Goal: Information Seeking & Learning: Check status

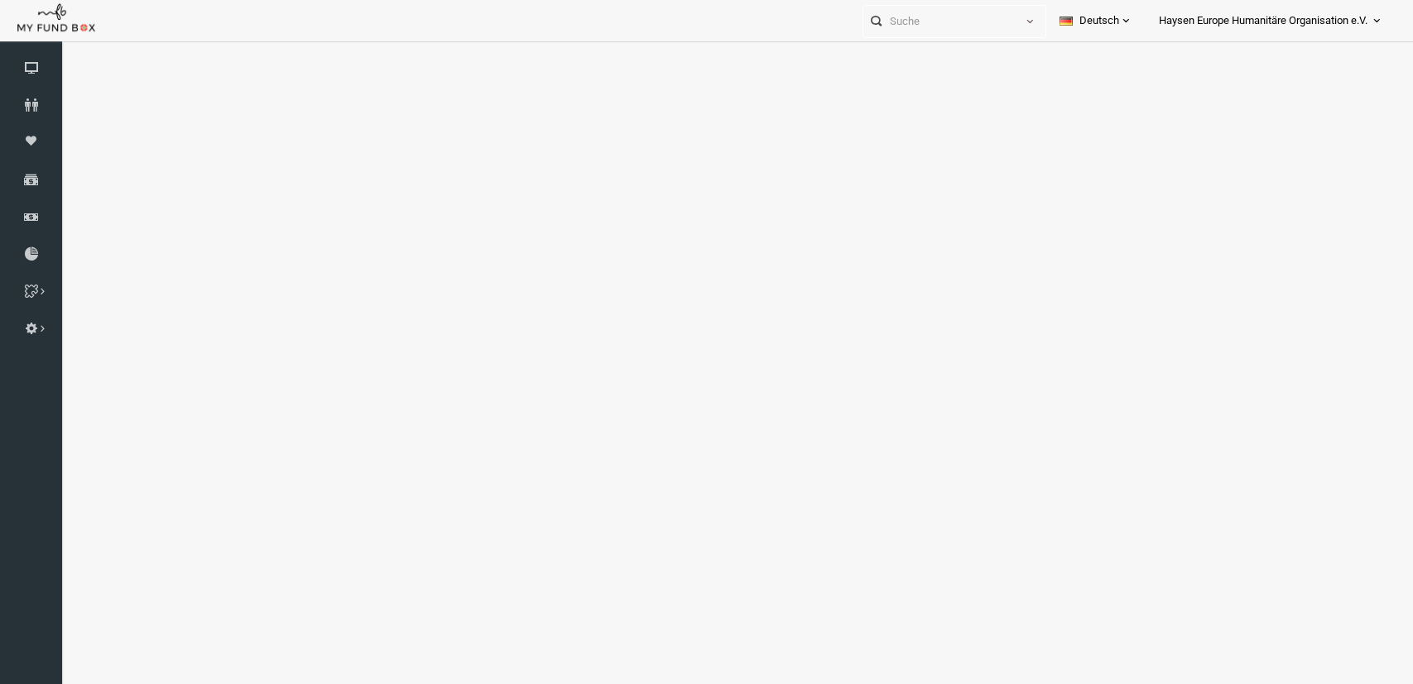
scroll to position [54, 0]
select select "100"
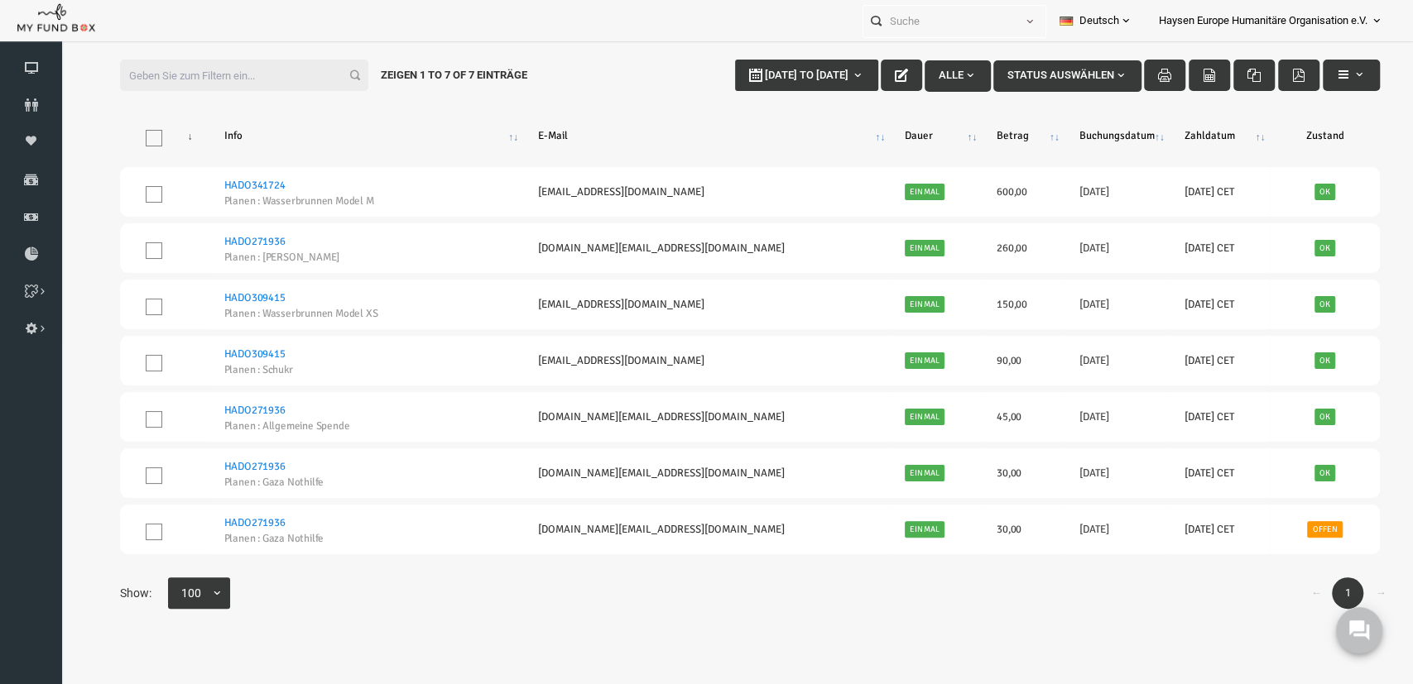
scroll to position [0, 0]
type input "18-09-2025"
click at [824, 76] on b "button" at bounding box center [830, 75] width 13 height 13
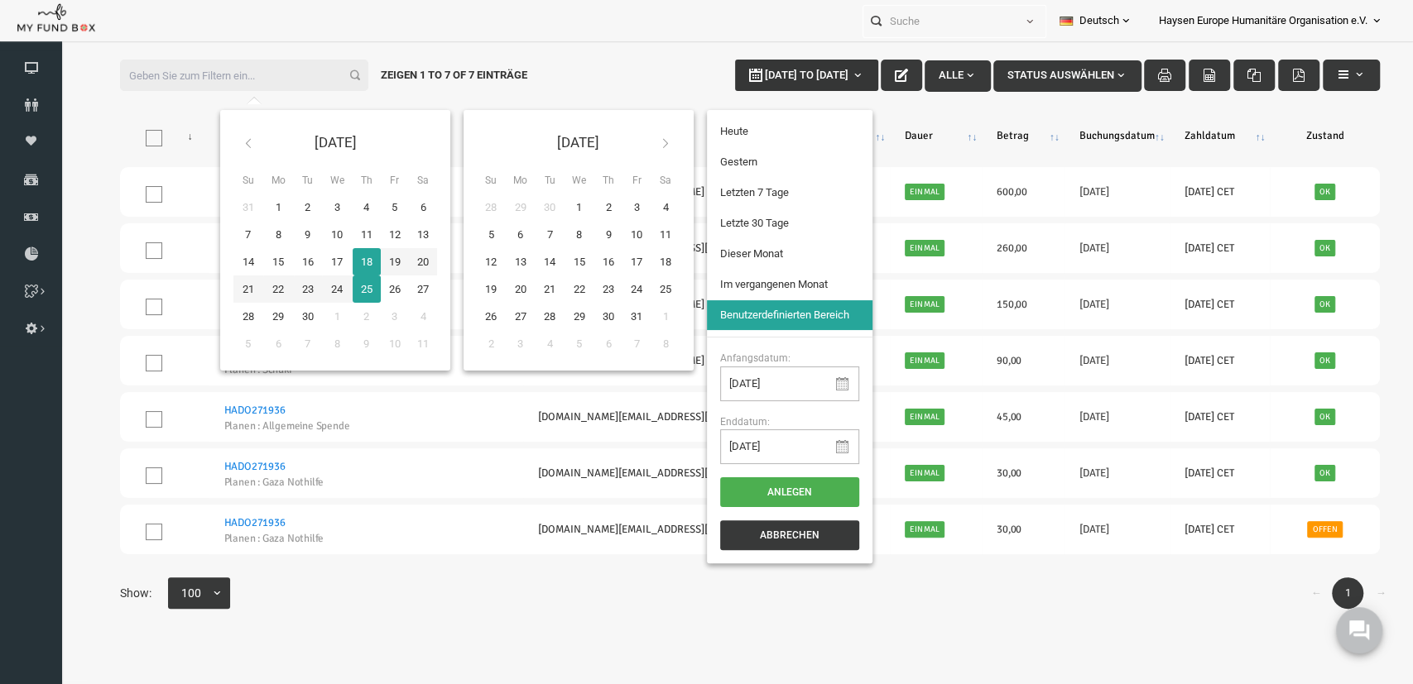
type input "25-09-2025"
type input "17-09-2025"
type input "18-09-2025"
type input "25-09-2025"
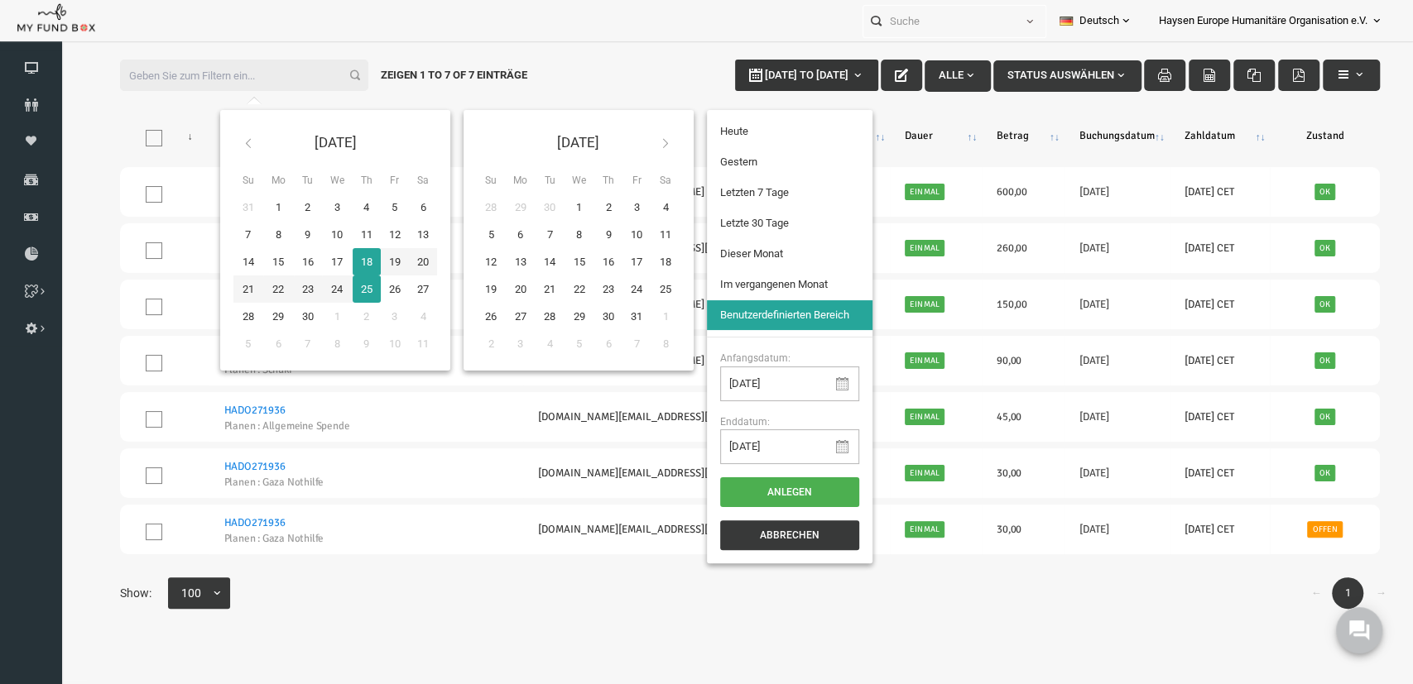
type input "17-09-2025"
type input "12-09-2025"
type input "18-09-2025"
click at [754, 191] on li "Letzten 7 Tage" at bounding box center [763, 193] width 166 height 30
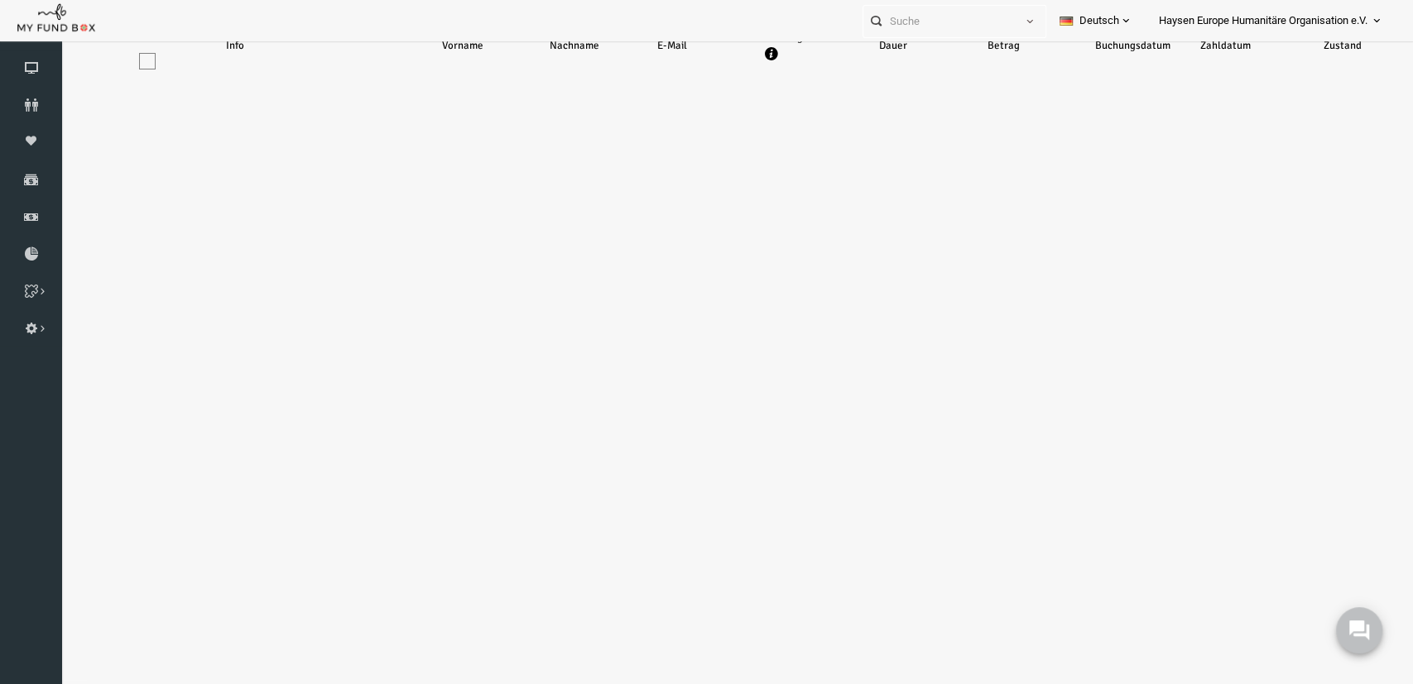
select select "100"
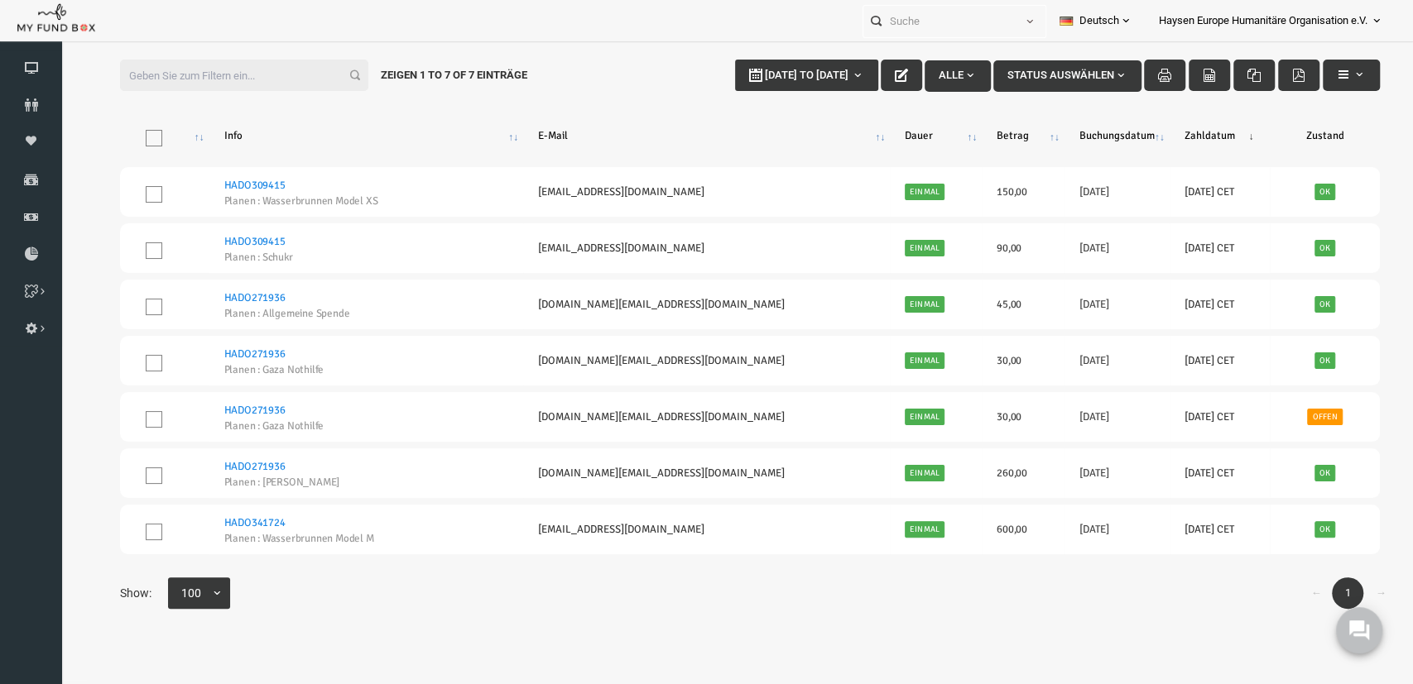
click at [1049, 65] on button "Status auswählen" at bounding box center [1040, 75] width 148 height 31
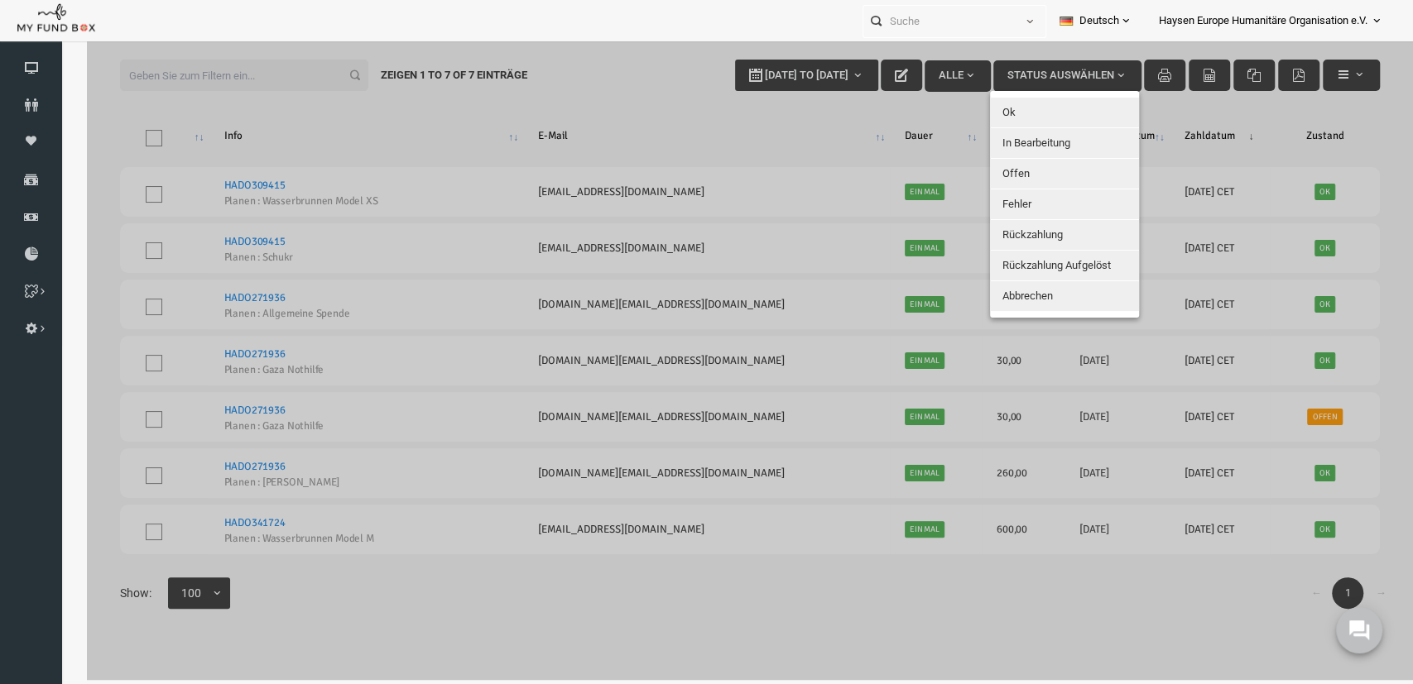
click at [1033, 71] on div at bounding box center [723, 338] width 1326 height 684
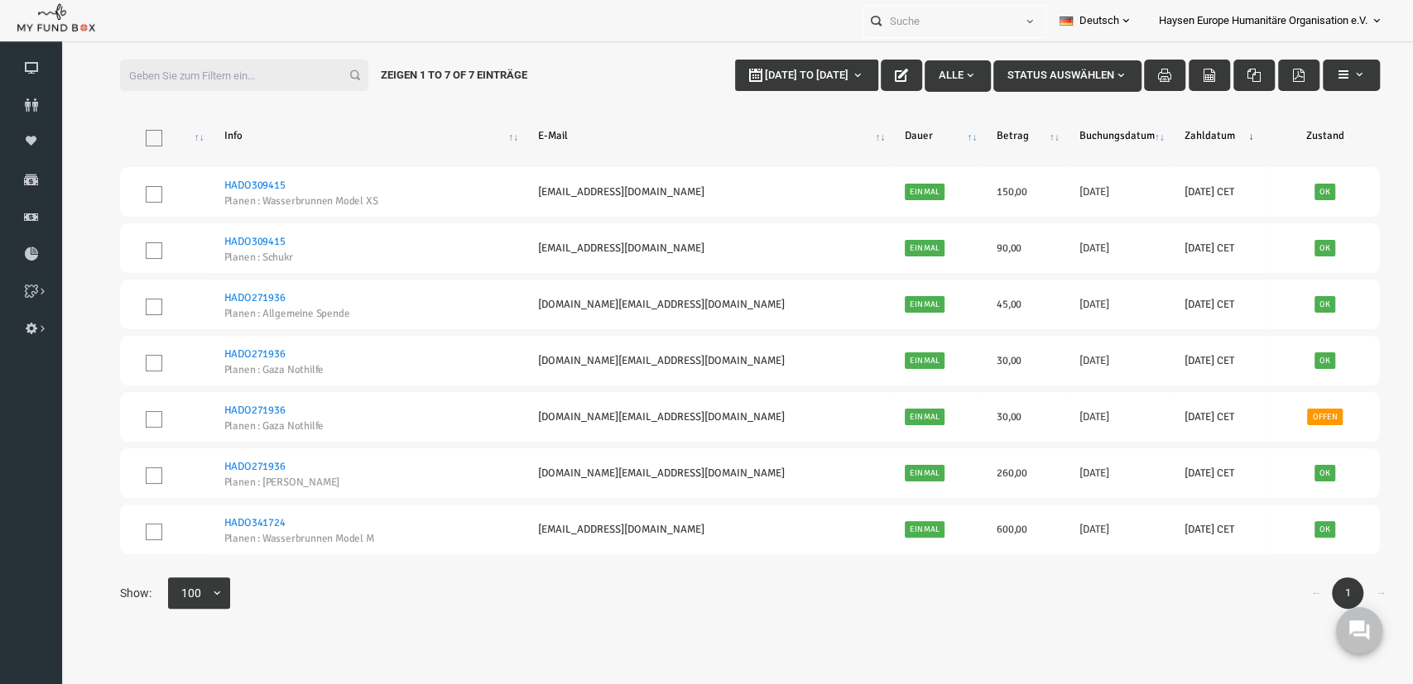
click at [938, 71] on span "button" at bounding box center [942, 75] width 13 height 13
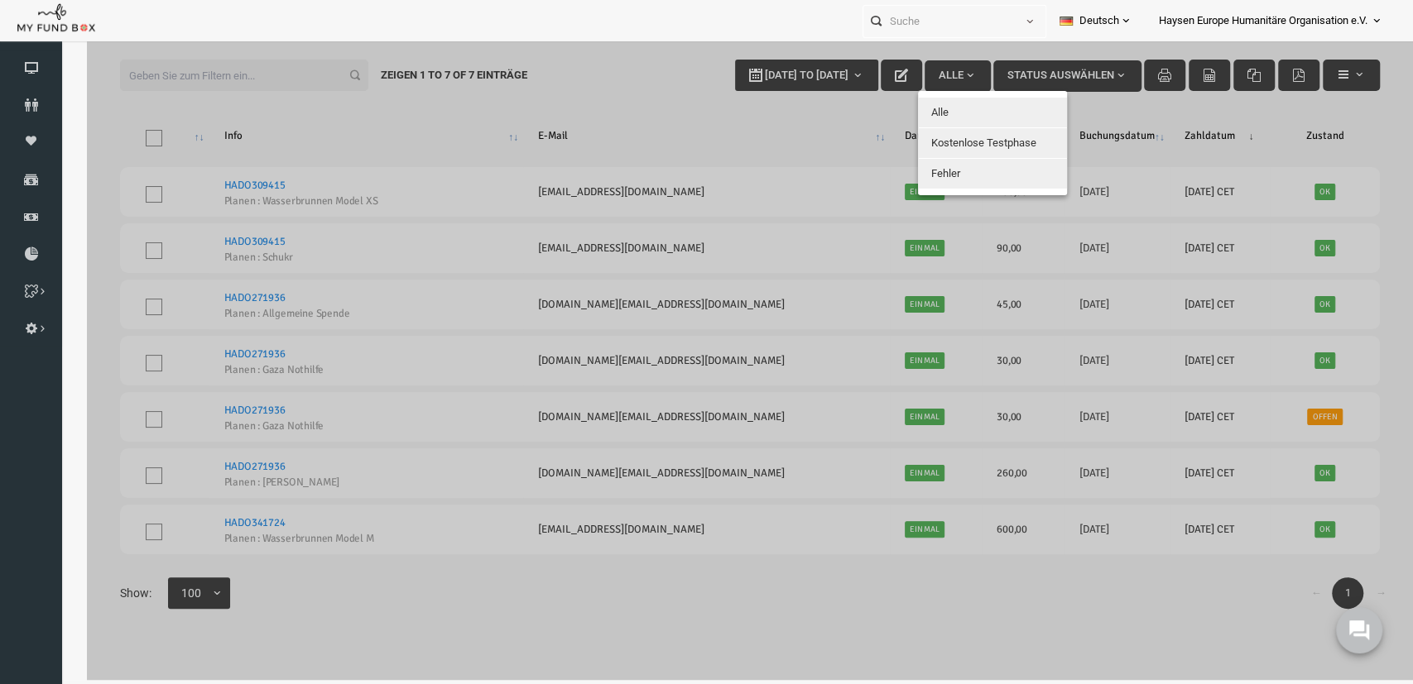
click at [938, 70] on div at bounding box center [723, 338] width 1326 height 684
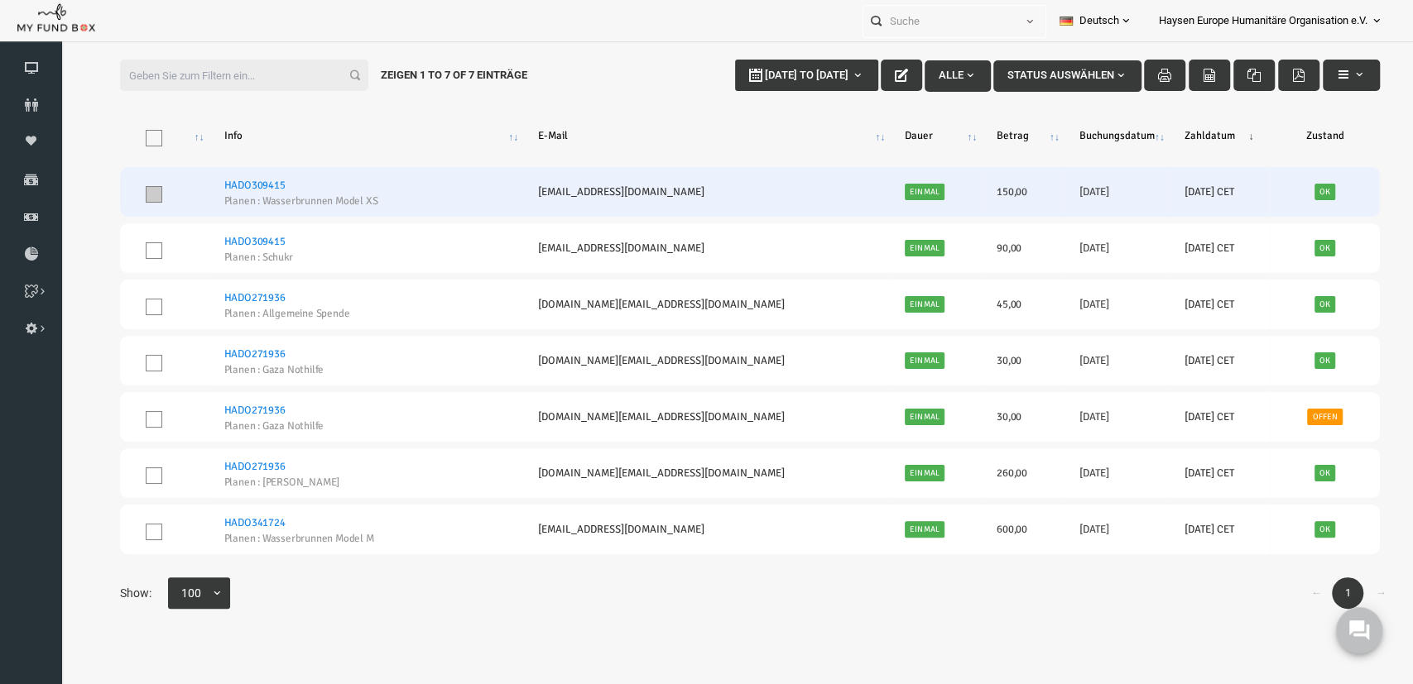
click at [130, 199] on span at bounding box center [126, 194] width 17 height 17
click at [147, 190] on input "checkbox" at bounding box center [147, 190] width 0 height 0
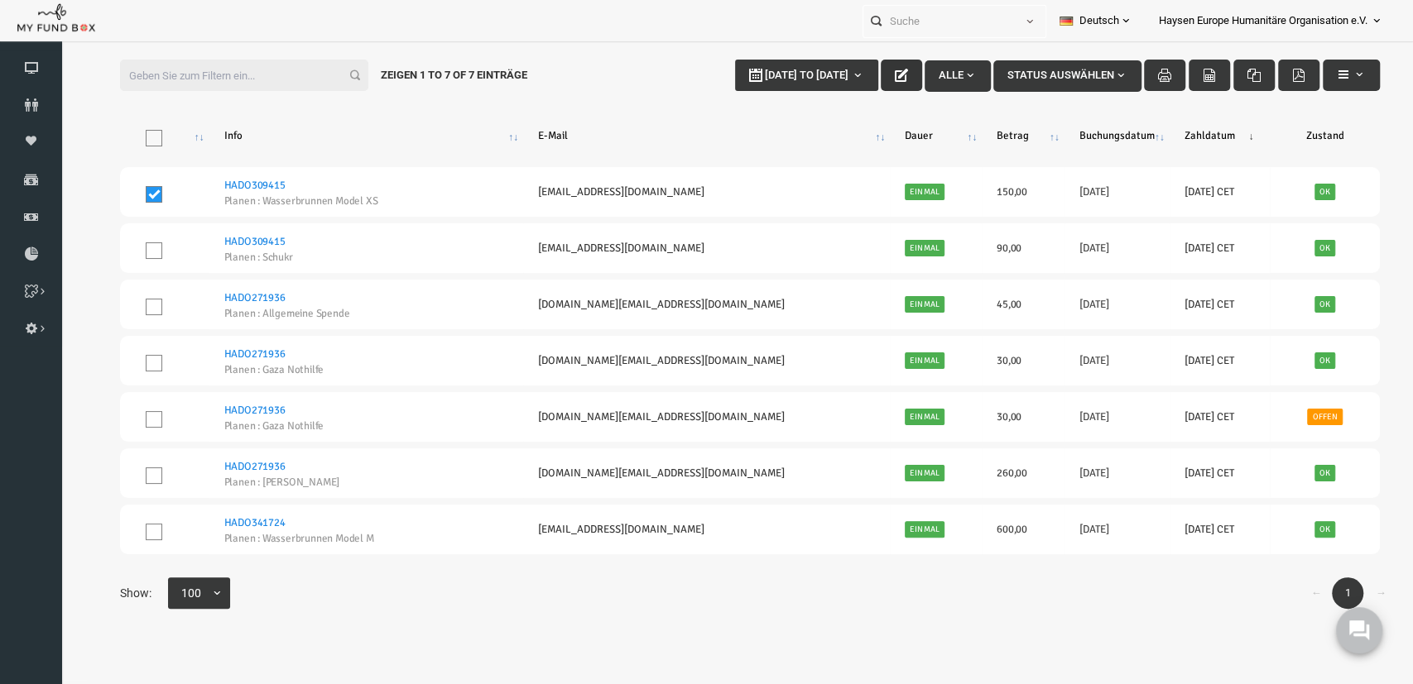
click at [868, 79] on icon "button" at bounding box center [873, 75] width 13 height 13
click at [1317, 89] on button "button" at bounding box center [1323, 75] width 57 height 31
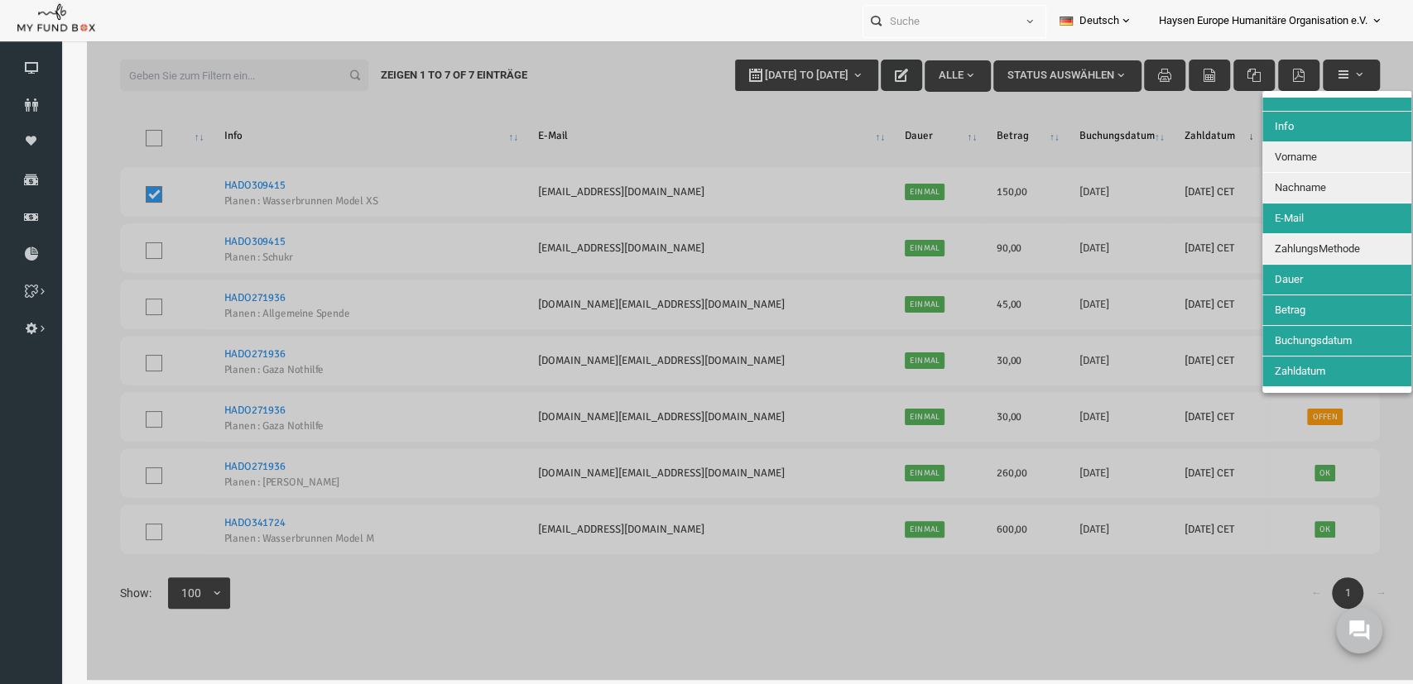
click at [1315, 247] on span "ZahlungsMethode" at bounding box center [1289, 249] width 85 height 12
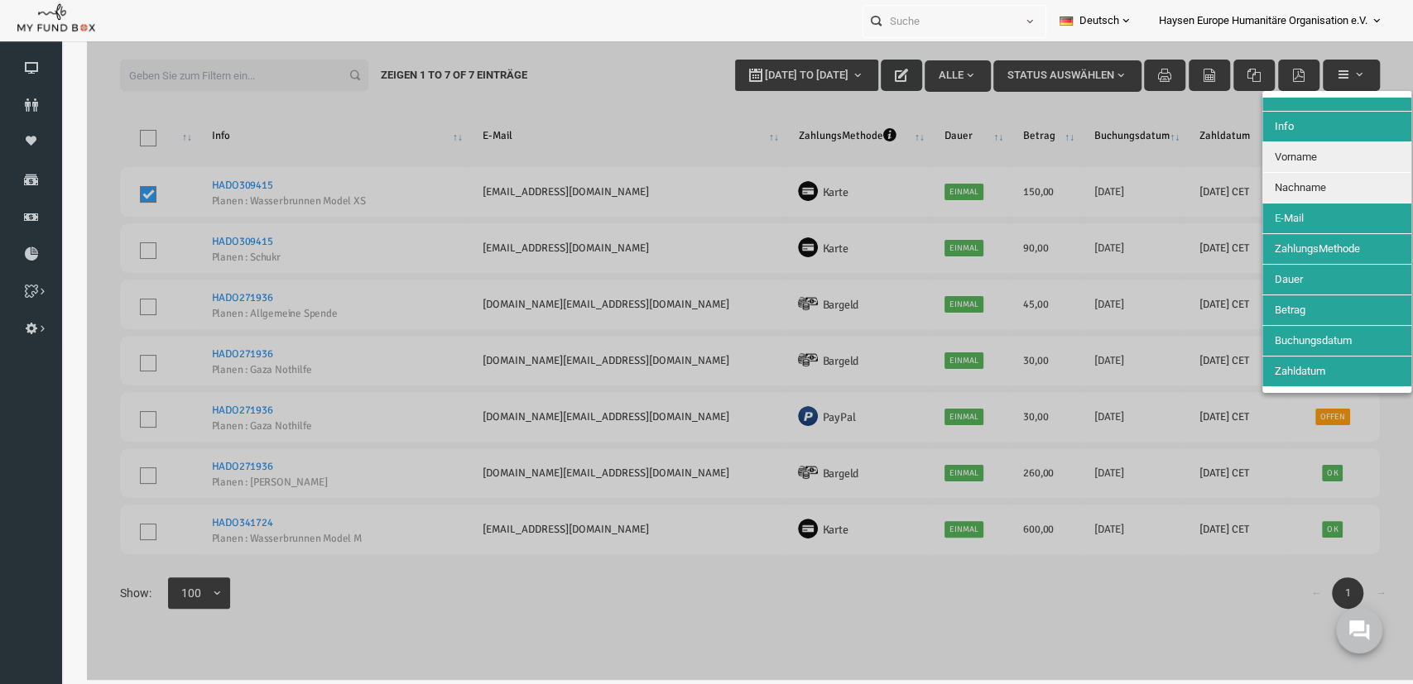
click at [1214, 104] on div at bounding box center [723, 338] width 1326 height 684
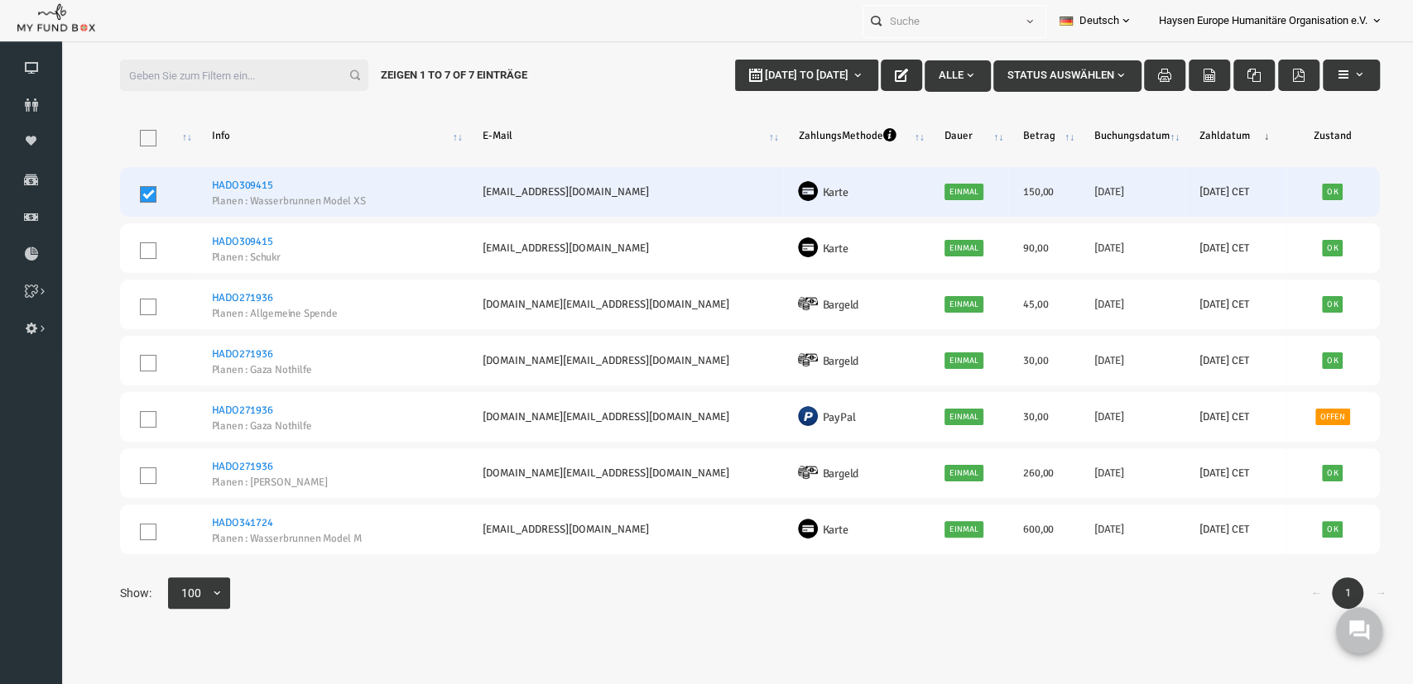
click at [127, 194] on span at bounding box center [121, 194] width 17 height 17
click at [142, 190] on input "checkbox" at bounding box center [142, 190] width 0 height 0
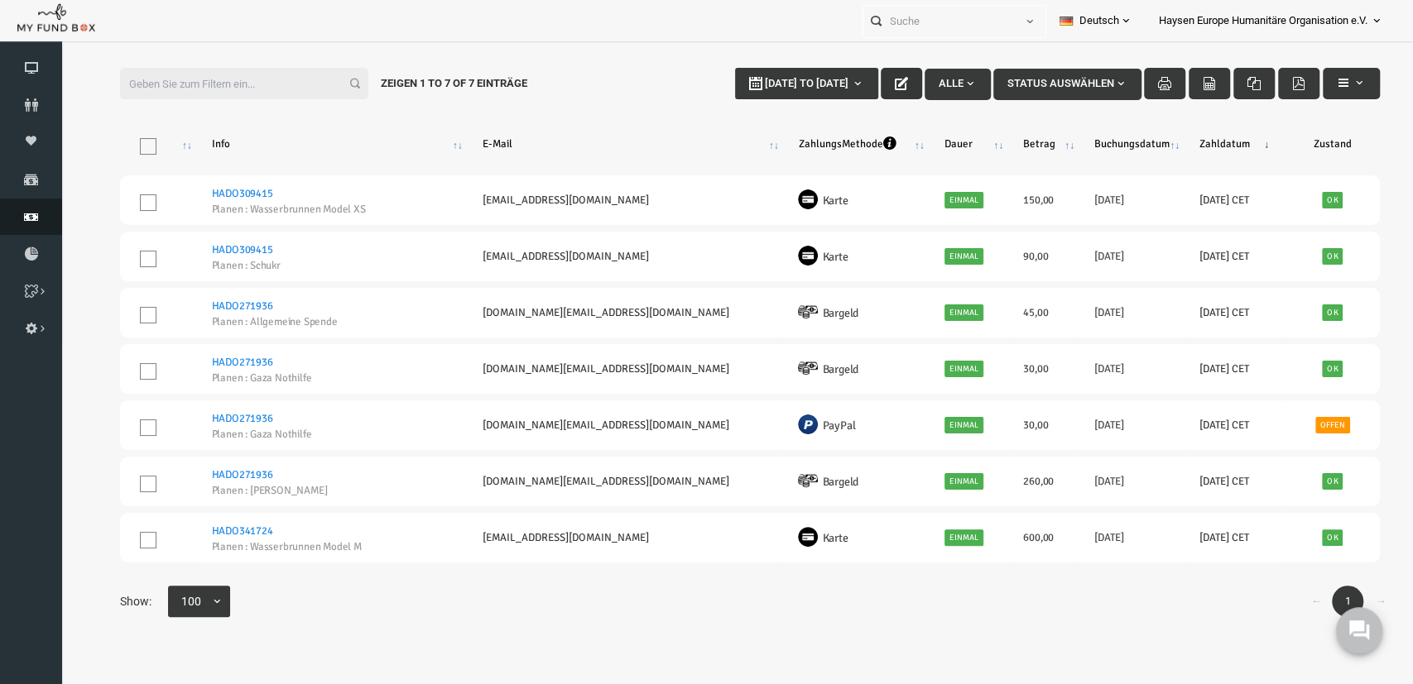
click at [31, 226] on link "Finanz" at bounding box center [31, 217] width 62 height 36
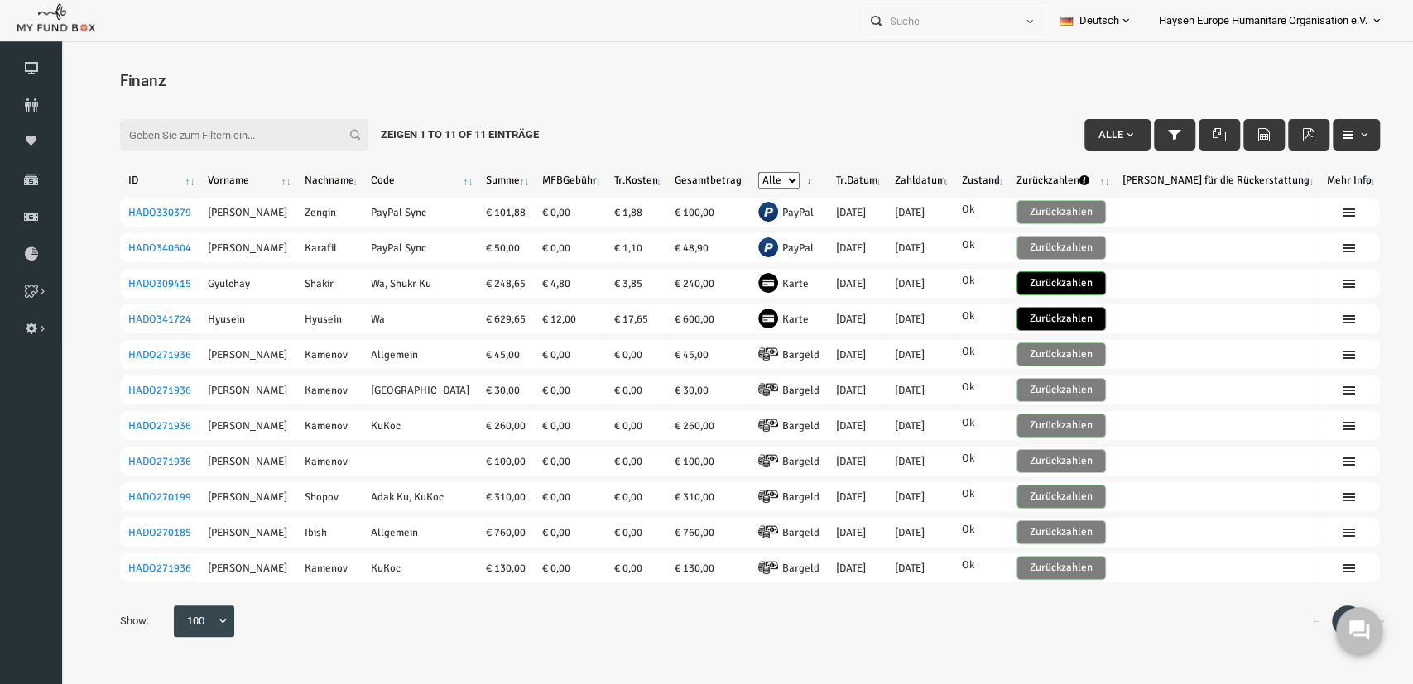
click at [824, 177] on th "Tr.Datum" at bounding box center [829, 181] width 58 height 22
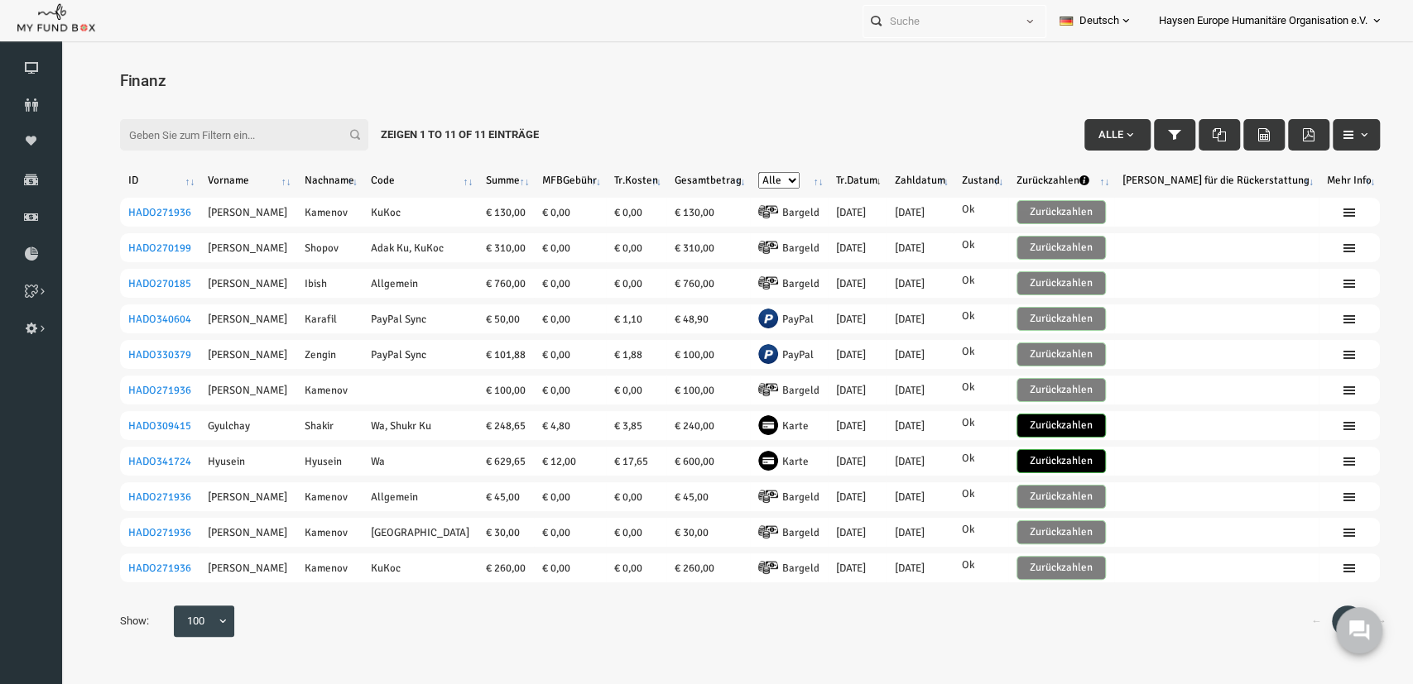
click at [833, 180] on th "Tr.Datum" at bounding box center [829, 181] width 58 height 22
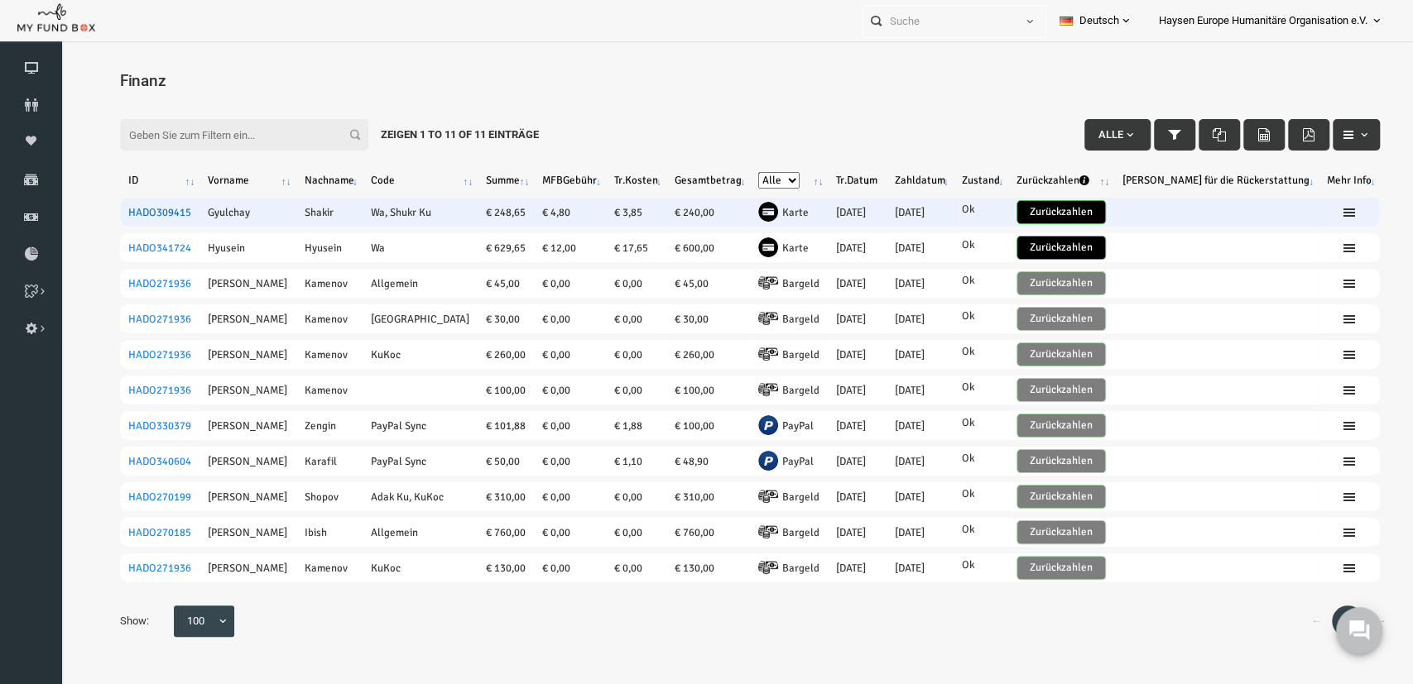
click at [142, 209] on link "HADO309415" at bounding box center [132, 212] width 63 height 13
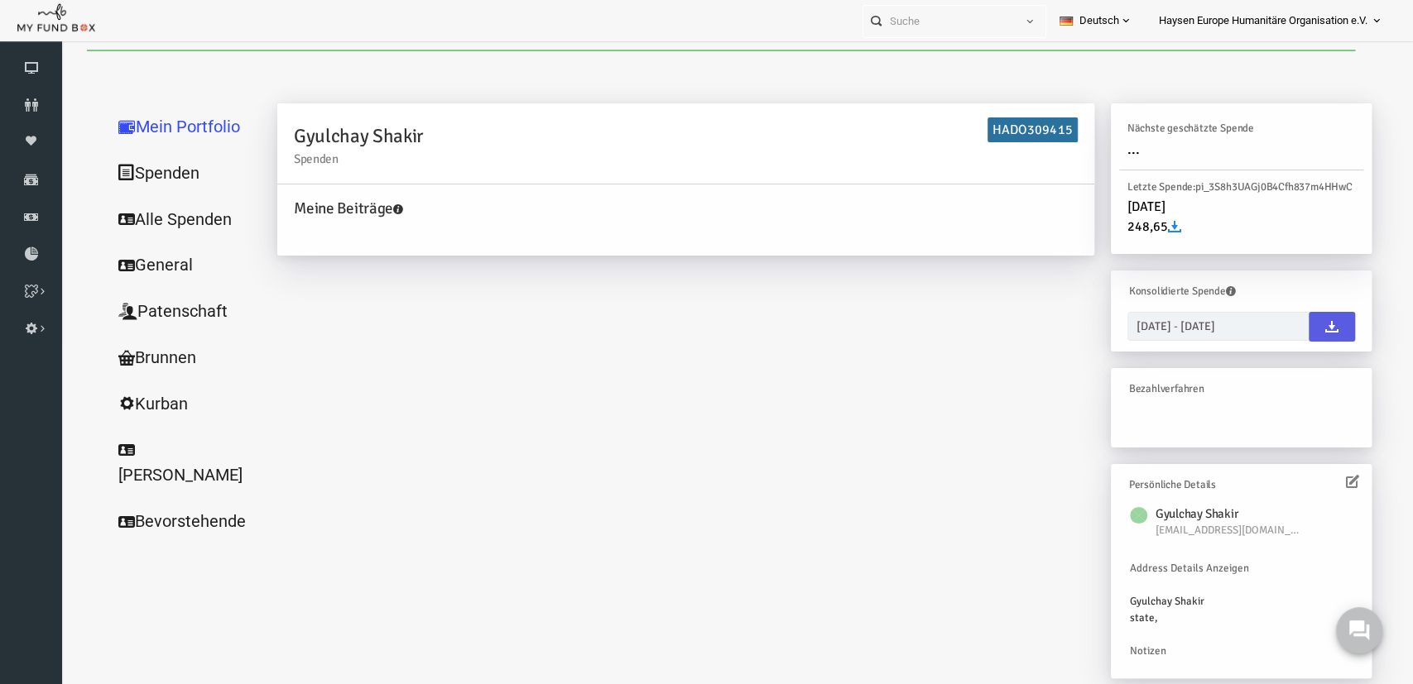
click at [166, 178] on link "Spenden" at bounding box center [159, 173] width 166 height 47
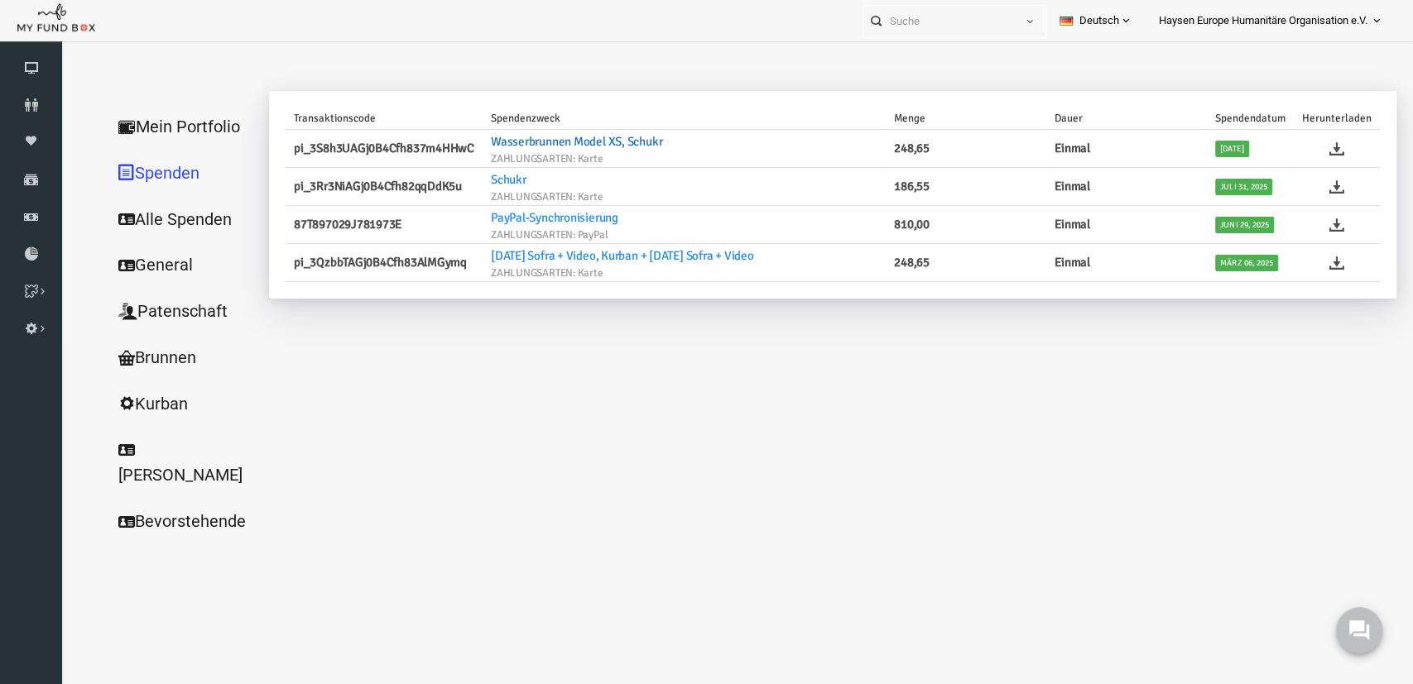
click at [567, 144] on link "Wasserbrunnen Model XS, Schukr" at bounding box center [548, 141] width 171 height 15
click at [443, 155] on h6 "pi_3S8h3UAGj0B4Cfh837m4HHwC" at bounding box center [357, 148] width 180 height 19
click at [548, 138] on link "Wasserbrunnen Model XS, Schukr" at bounding box center [548, 141] width 171 height 15
click at [1308, 149] on icon at bounding box center [1309, 149] width 15 height 15
click at [771, 508] on div "Mein Portfolio Spenden Alle Spenden General Patenschaft Brunnen Kurban Schüler …" at bounding box center [723, 328] width 1326 height 468
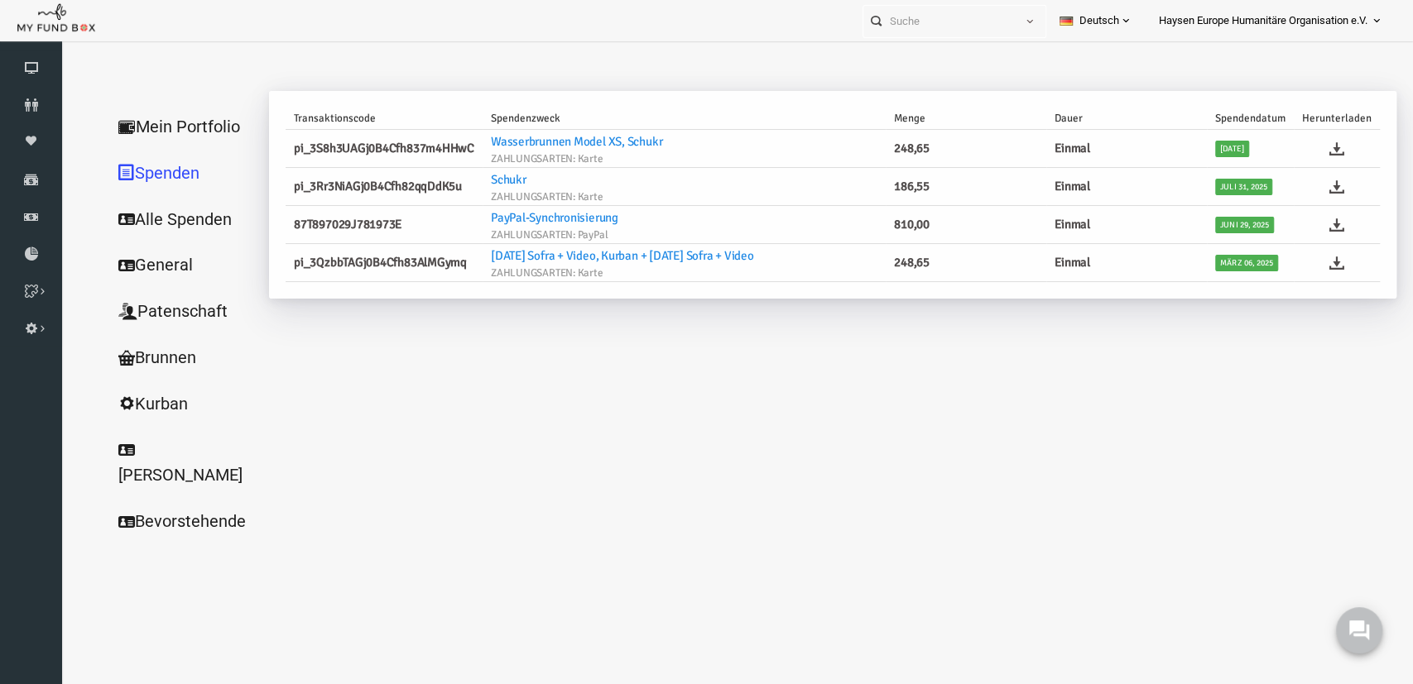
click at [145, 204] on link "Alle Spenden" at bounding box center [159, 219] width 166 height 47
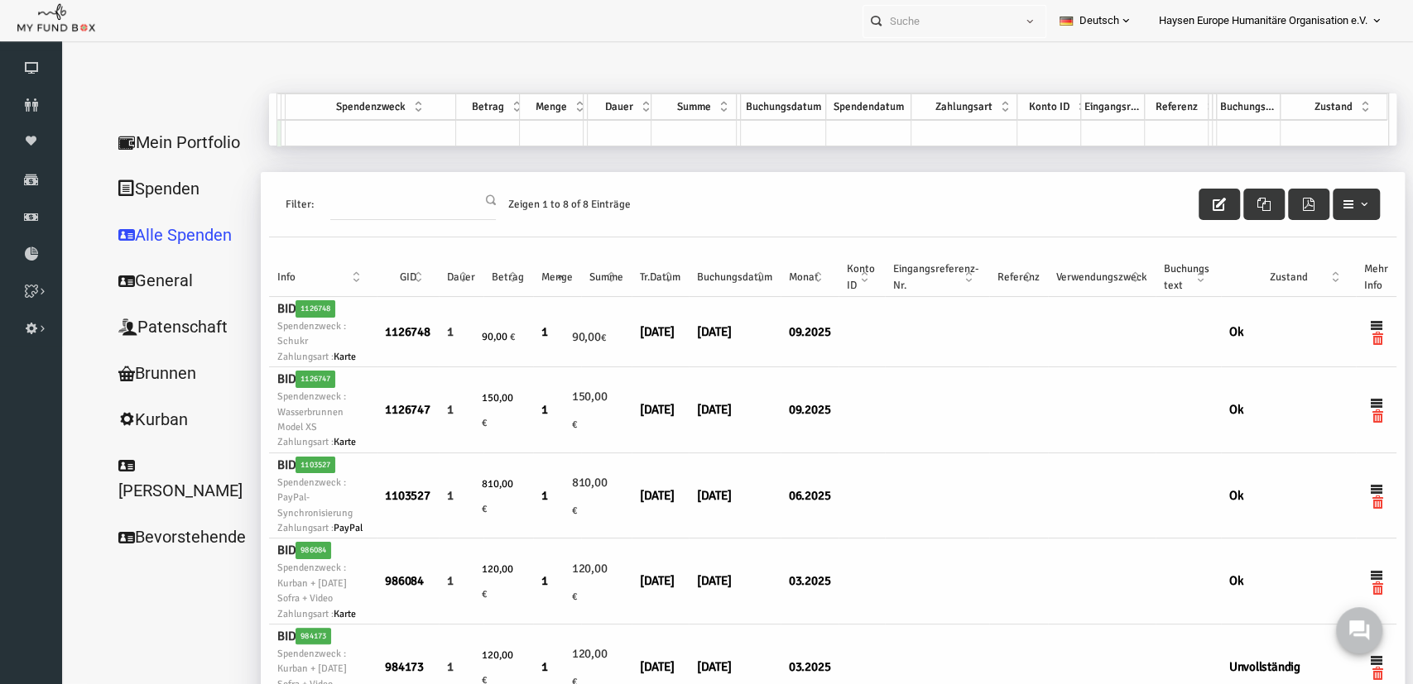
click at [633, 278] on th "Tr.Datum" at bounding box center [632, 277] width 57 height 39
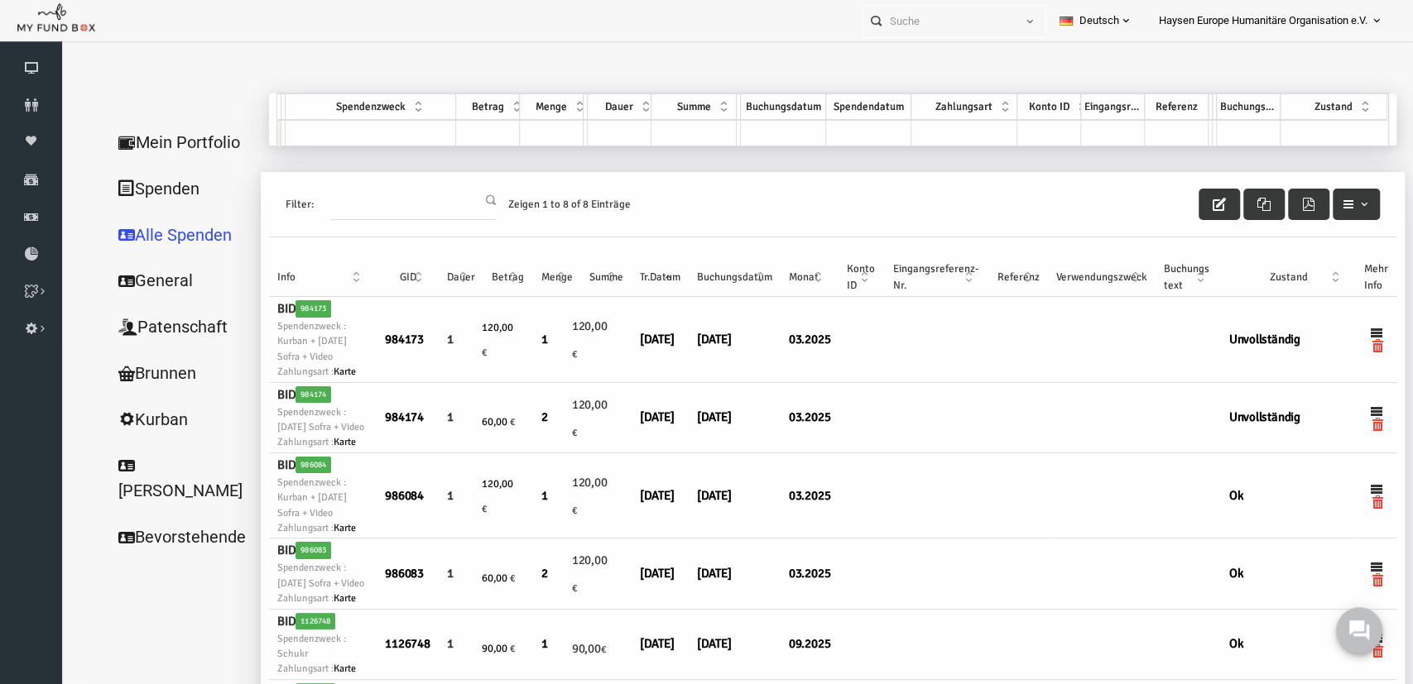
click at [643, 276] on th "Tr.Datum" at bounding box center [632, 277] width 57 height 39
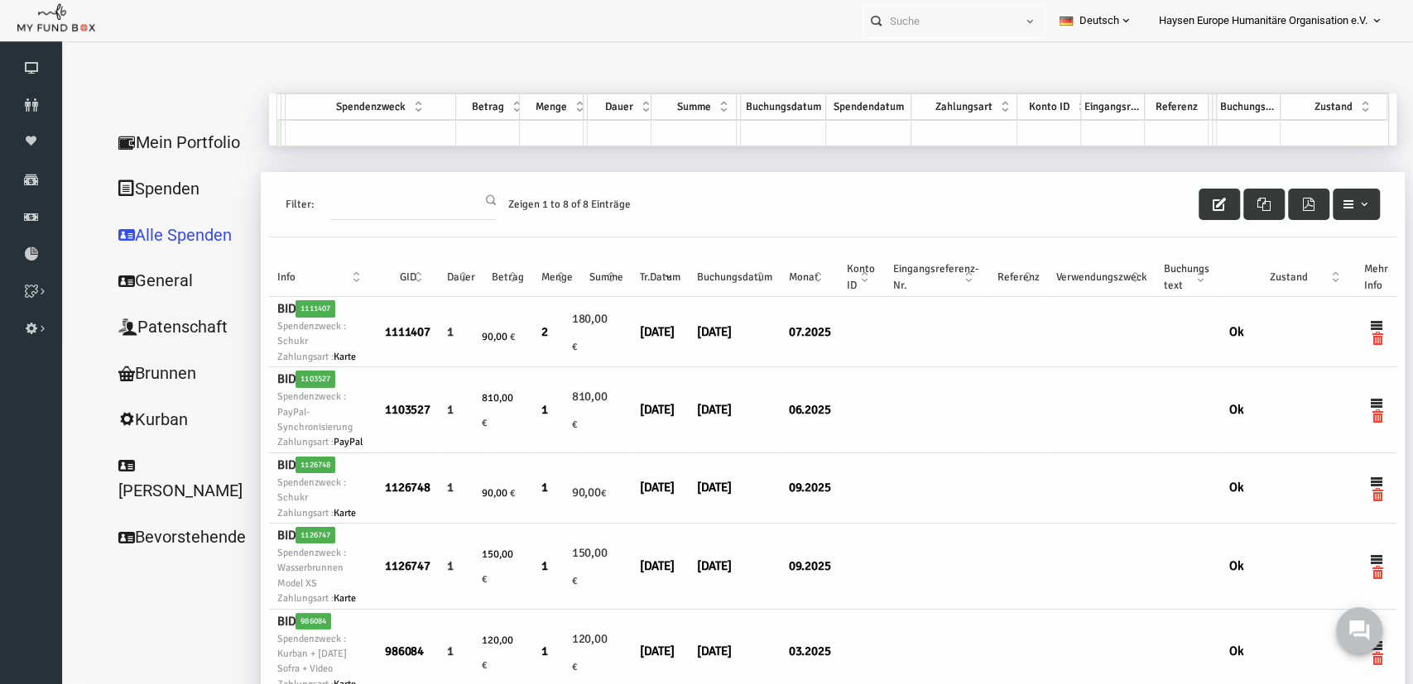
click at [799, 271] on th "Monat" at bounding box center [782, 277] width 58 height 39
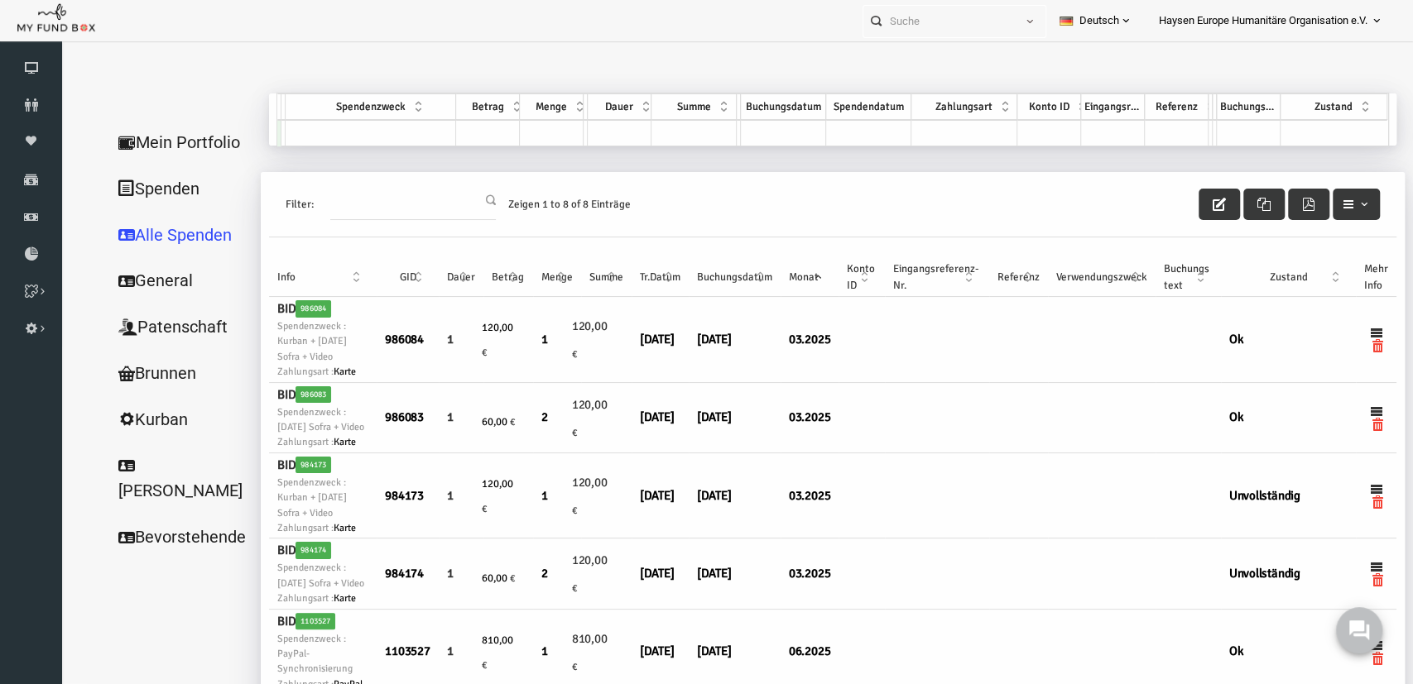
click at [800, 276] on th "Monat" at bounding box center [782, 277] width 58 height 39
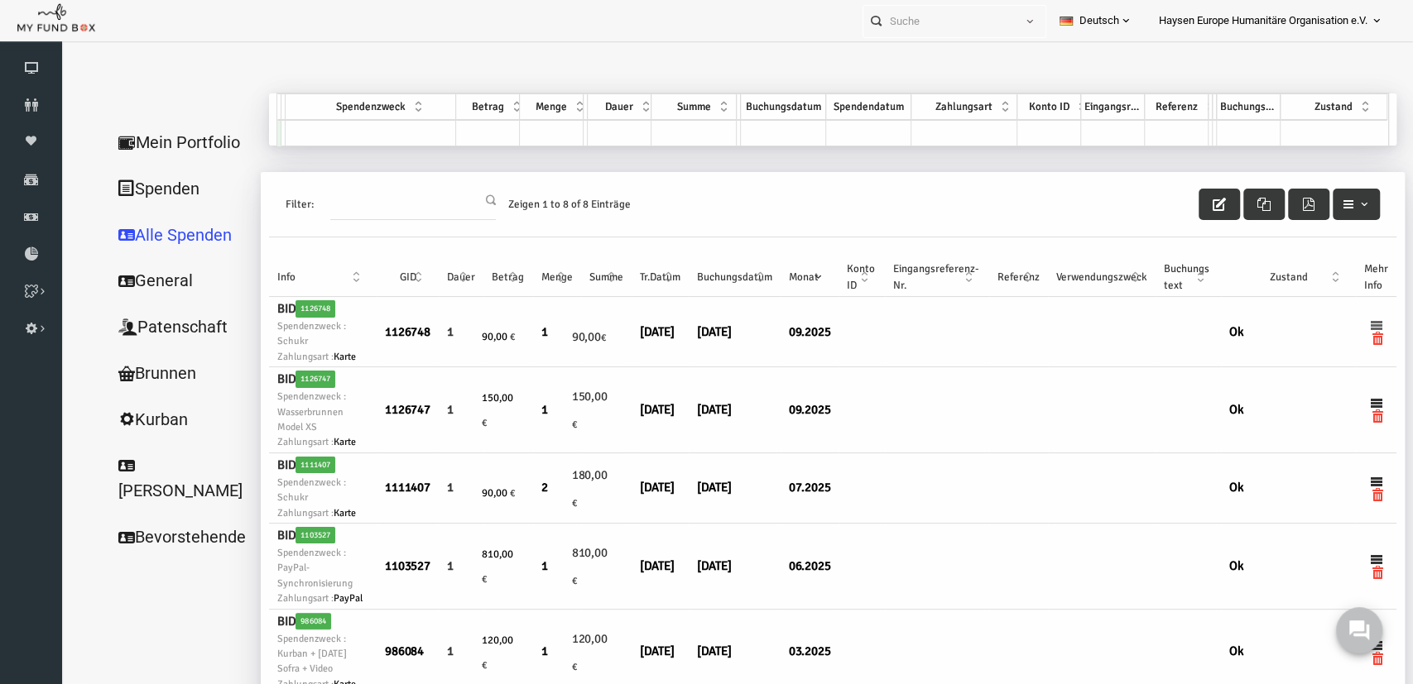
click at [1350, 332] on icon at bounding box center [1348, 325] width 13 height 13
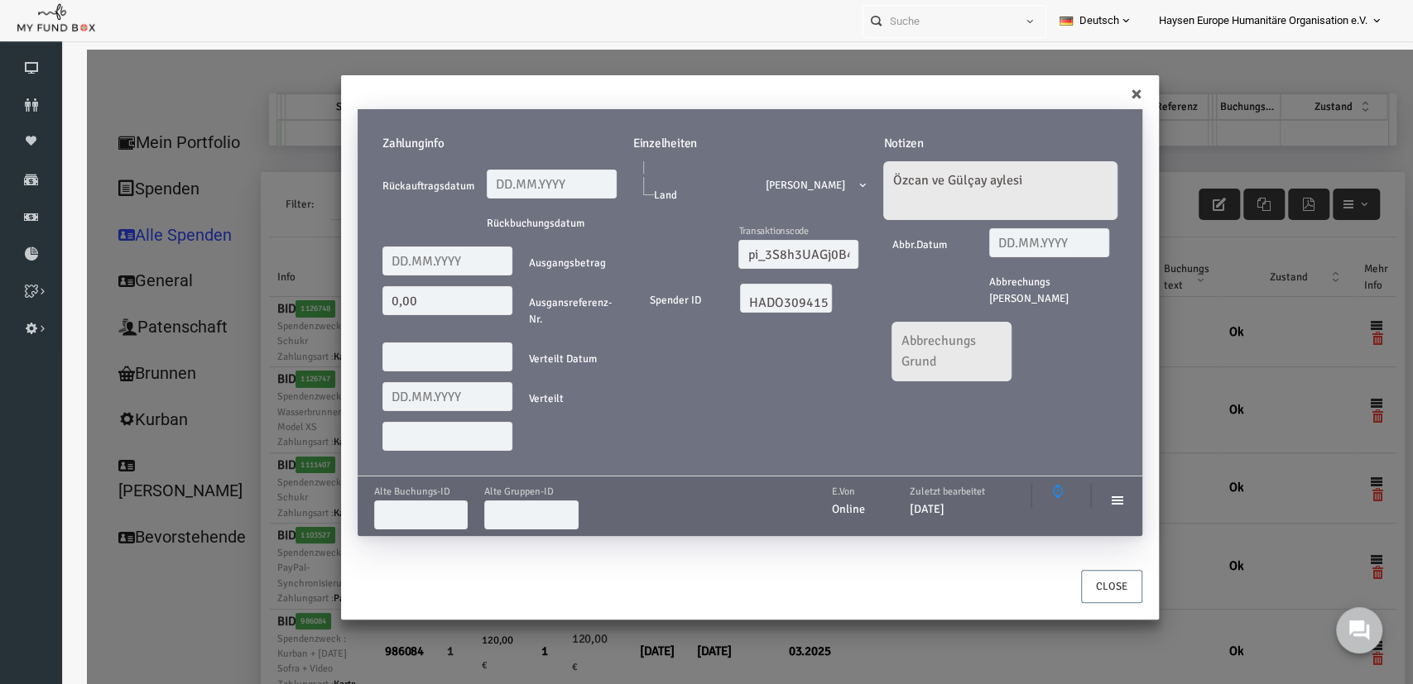
click at [775, 181] on span "Keiner" at bounding box center [785, 185] width 94 height 17
click at [781, 181] on span "Keiner" at bounding box center [785, 185] width 94 height 17
click at [1060, 588] on button "Close" at bounding box center [1084, 586] width 61 height 33
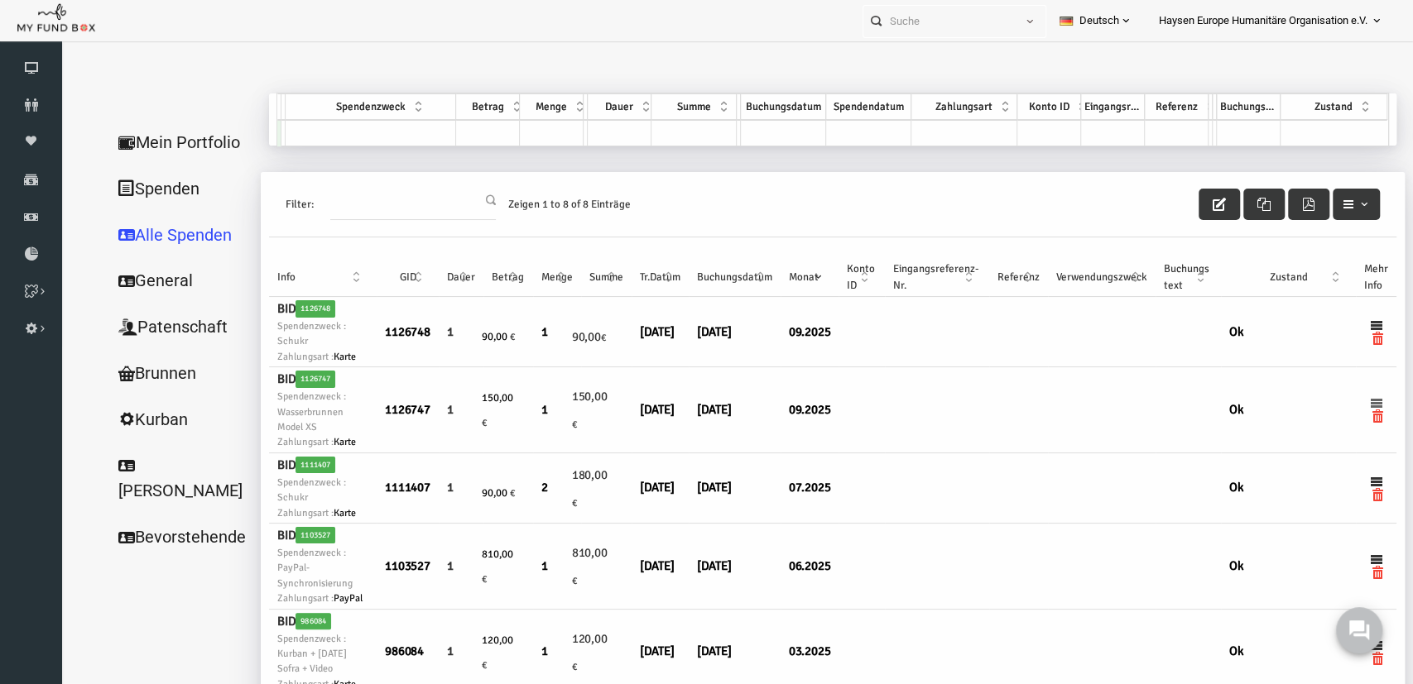
click at [1352, 410] on icon at bounding box center [1348, 402] width 13 height 13
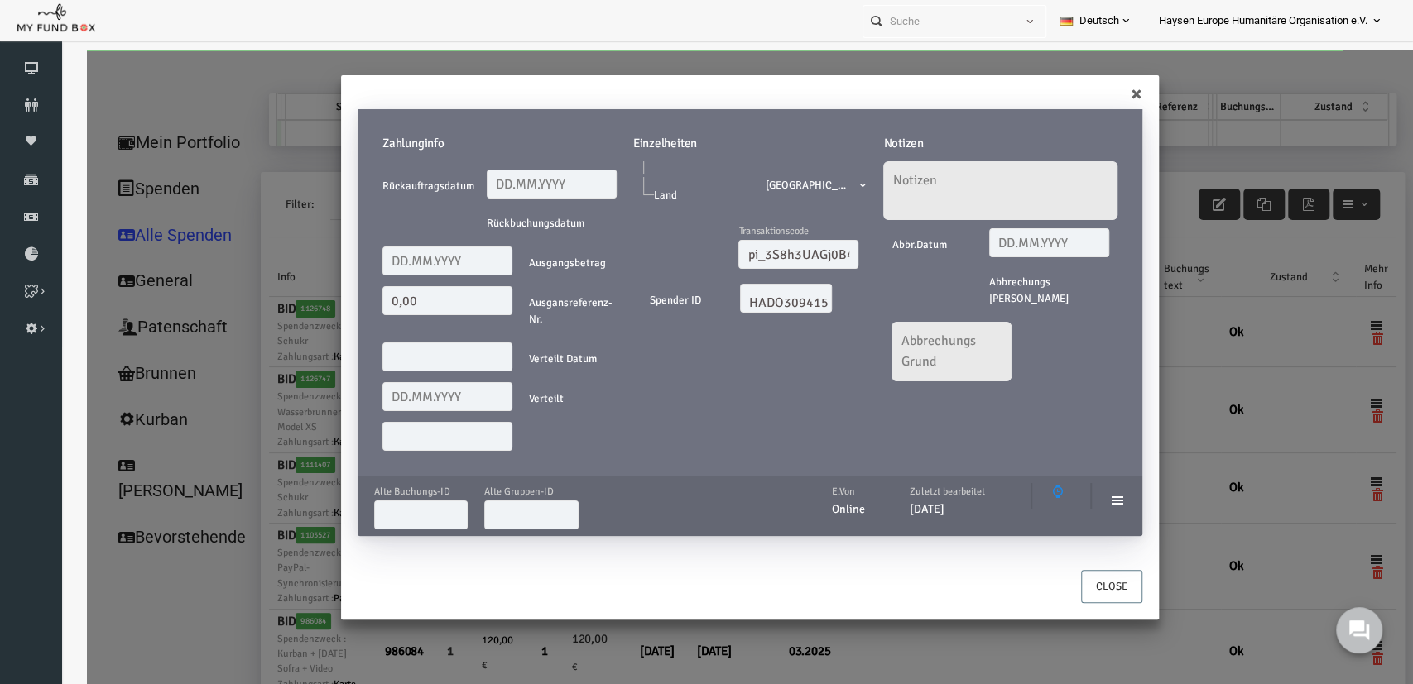
click at [797, 185] on span "[GEOGRAPHIC_DATA]" at bounding box center [785, 185] width 94 height 17
click at [810, 180] on span "[GEOGRAPHIC_DATA]" at bounding box center [785, 185] width 94 height 17
click at [1115, 93] on div "Zahlunginfo Rückauftragsdatum Rückbuchungsdatum Ausgangsbetrag 0,00 Ausgansrefe…" at bounding box center [723, 331] width 818 height 477
click at [1103, 584] on button "Close" at bounding box center [1084, 586] width 61 height 33
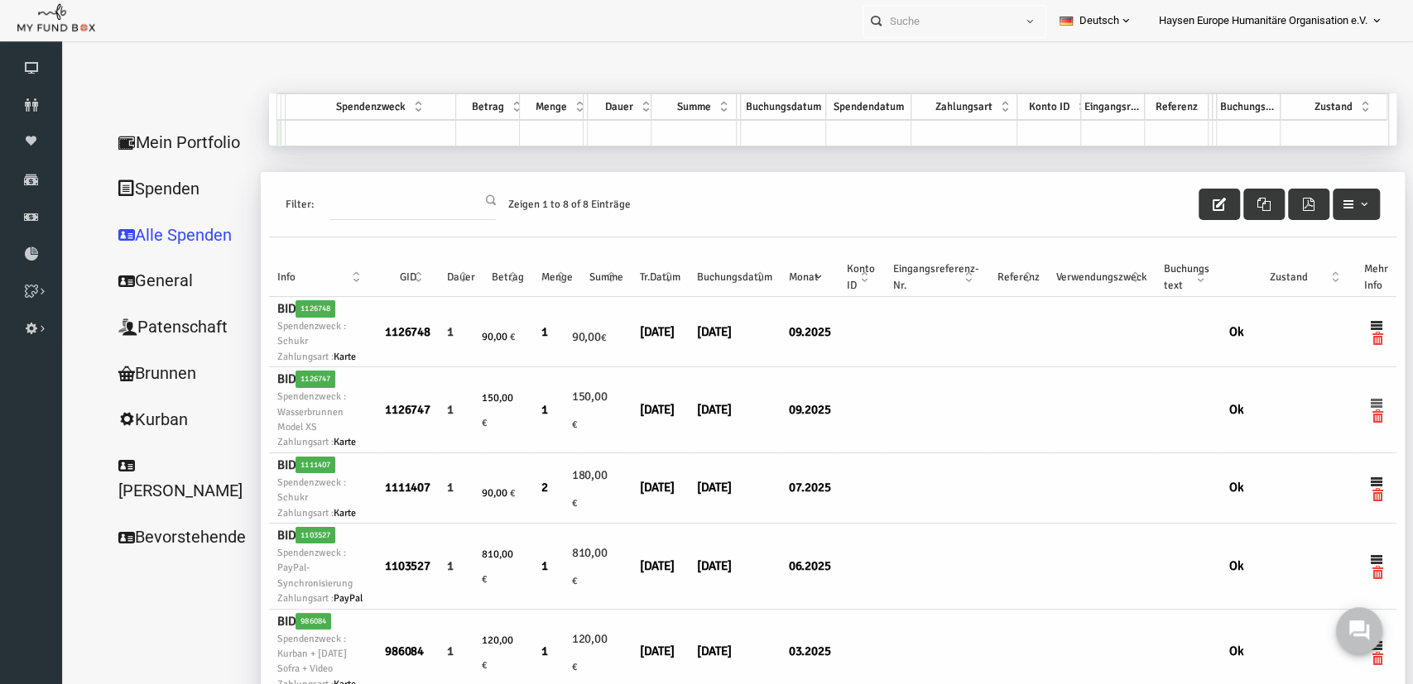
click at [1346, 410] on icon at bounding box center [1348, 402] width 13 height 13
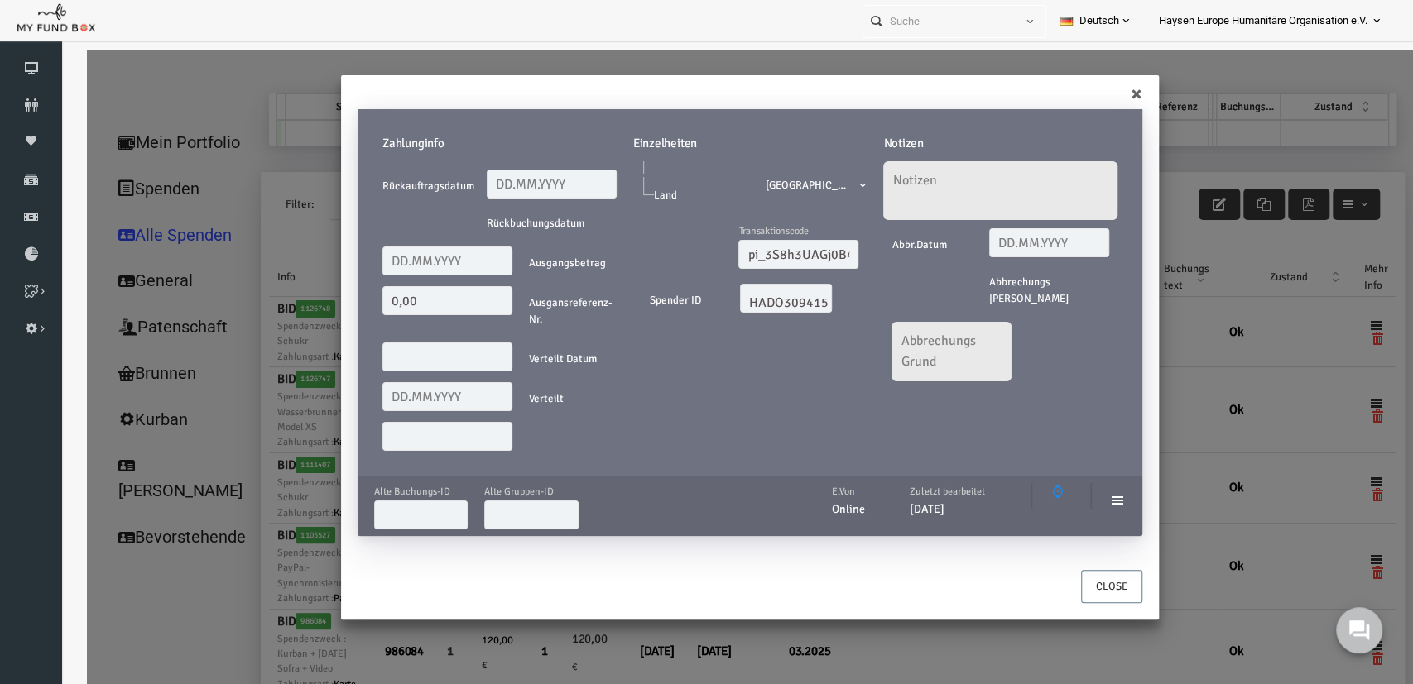
click at [1110, 95] on div "Zahlunginfo Rückauftragsdatum Rückbuchungsdatum Ausgangsbetrag 0,00 Ausgansrefe…" at bounding box center [723, 331] width 818 height 477
click at [1107, 574] on button "Close" at bounding box center [1084, 586] width 61 height 33
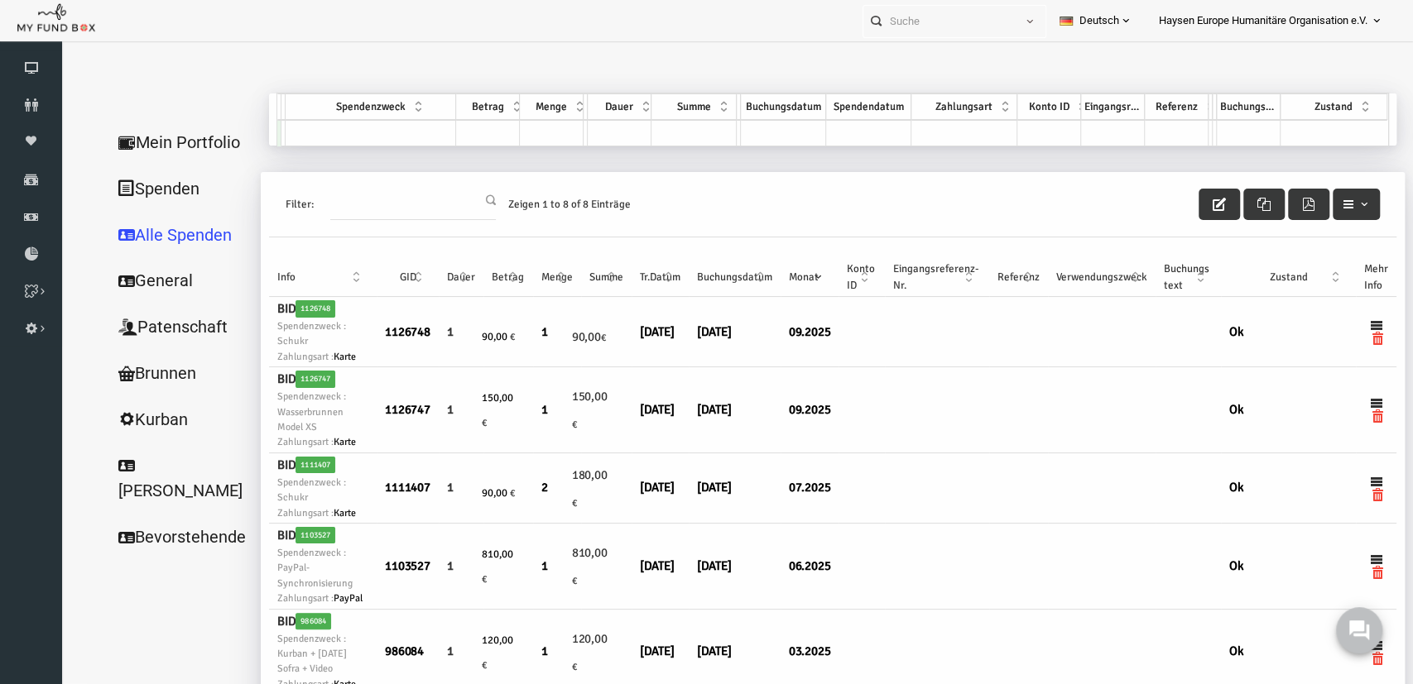
click at [148, 375] on link "Brunnen" at bounding box center [159, 373] width 166 height 47
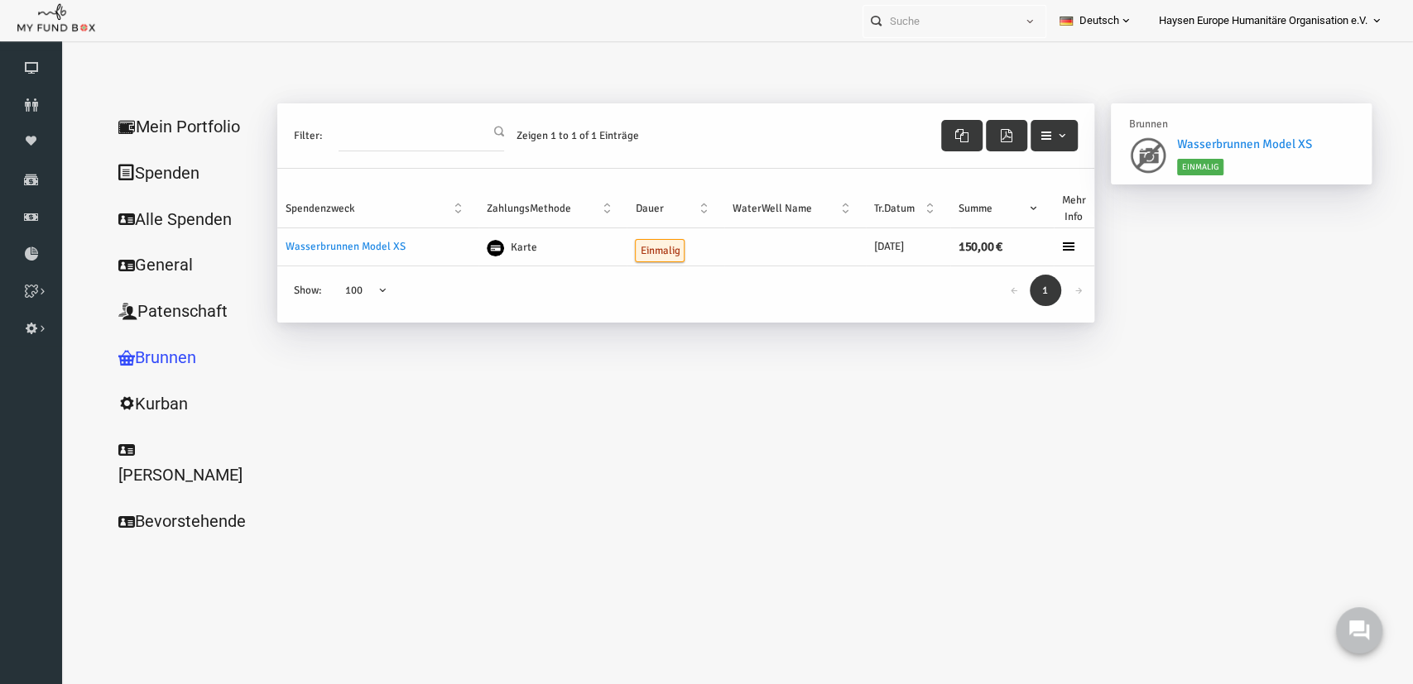
click at [1042, 246] on icon at bounding box center [1041, 246] width 13 height 13
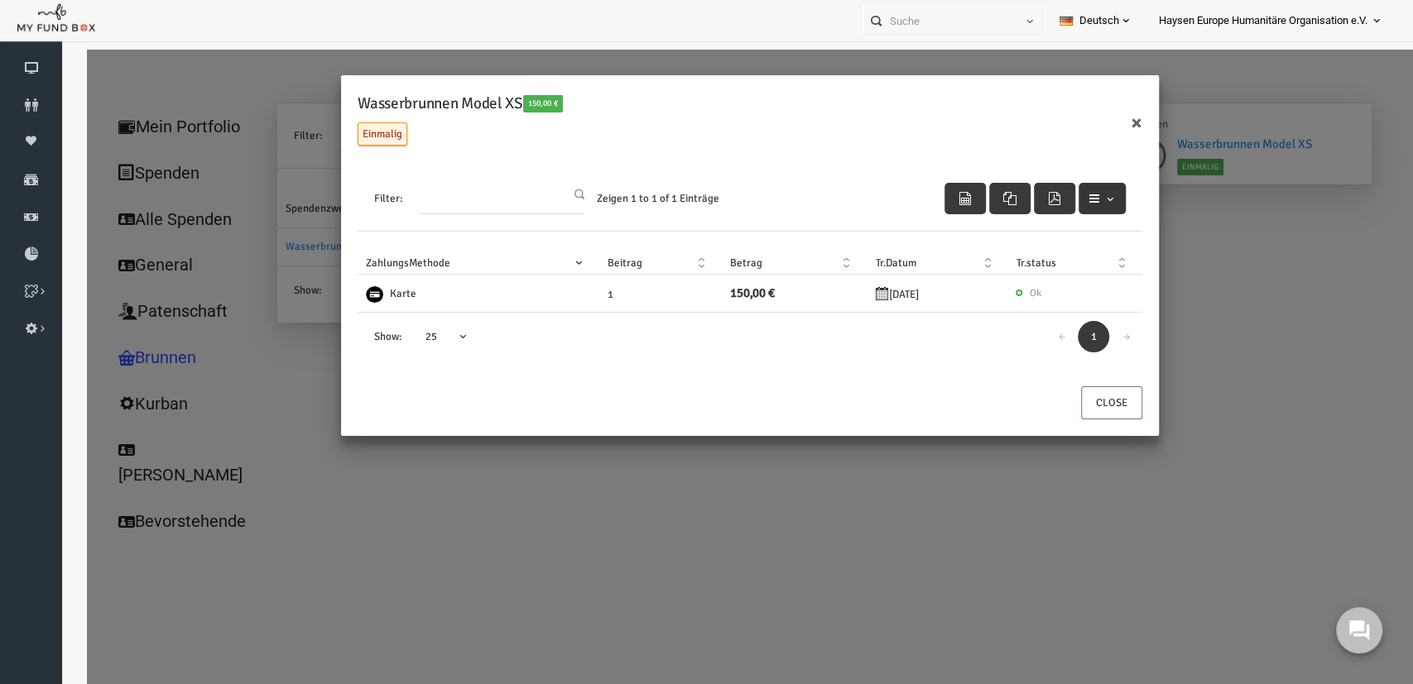
click at [1062, 199] on icon "button" at bounding box center [1066, 198] width 13 height 13
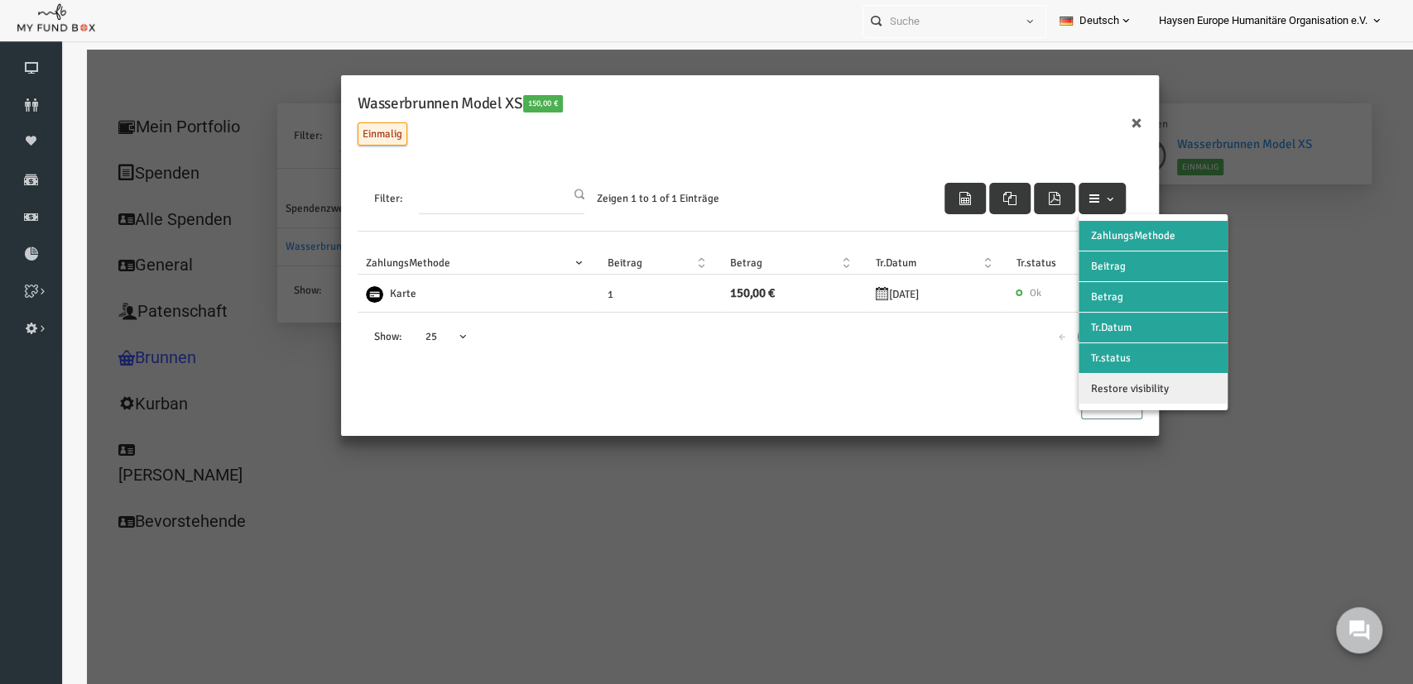
click at [963, 390] on div "Close" at bounding box center [723, 411] width 818 height 50
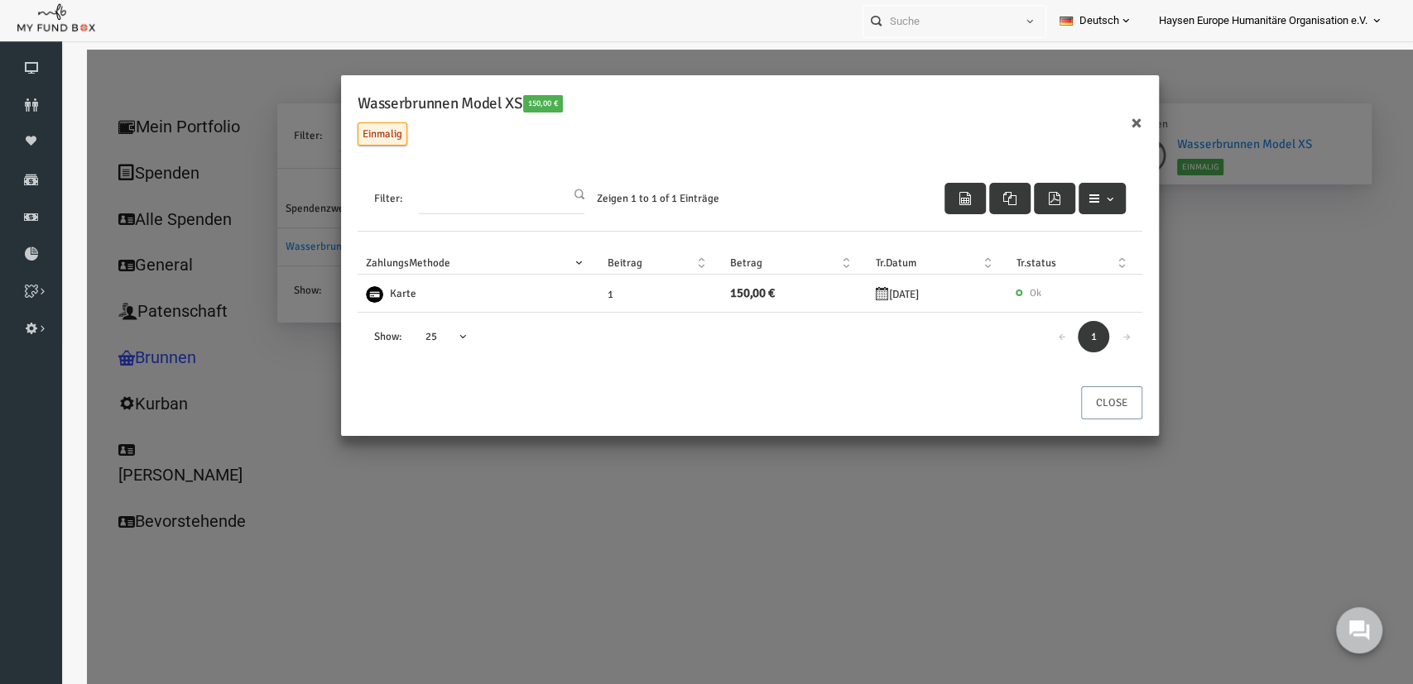
click at [1071, 400] on button "Close" at bounding box center [1084, 403] width 61 height 33
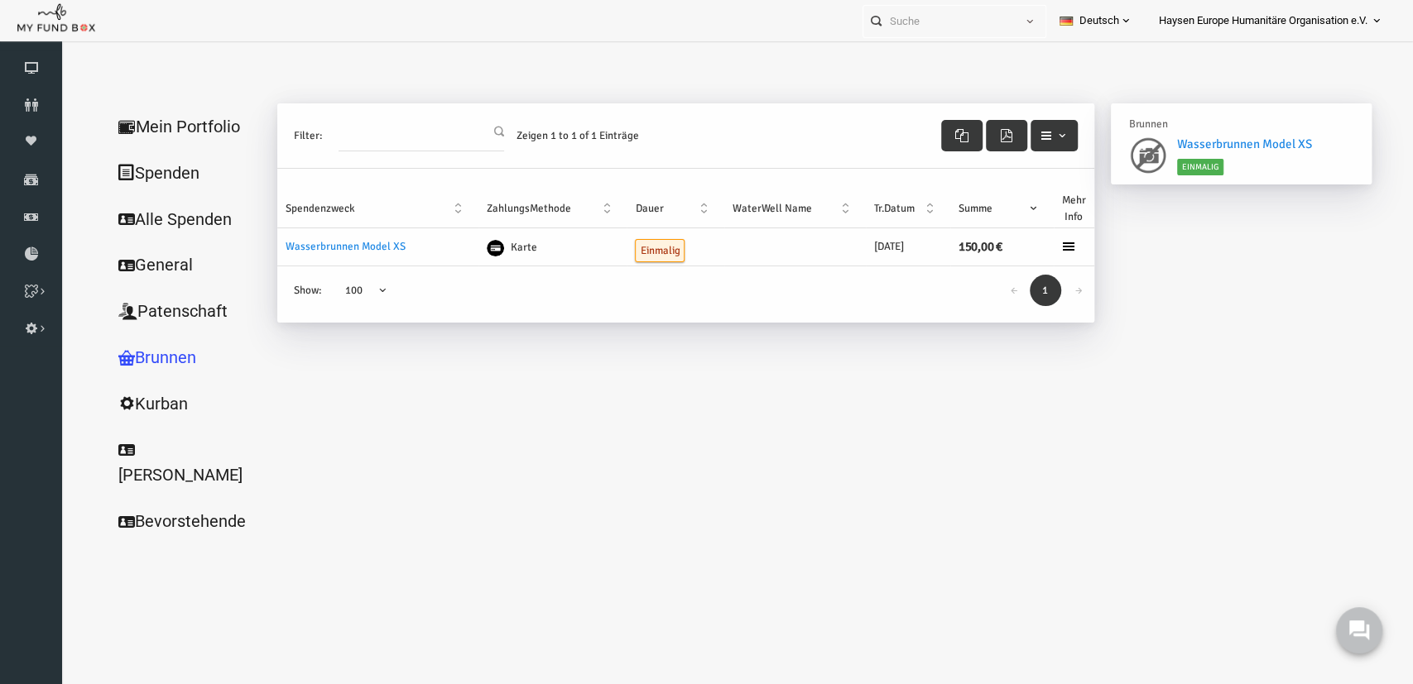
click at [188, 112] on link "Mein Portfolio" at bounding box center [159, 126] width 166 height 47
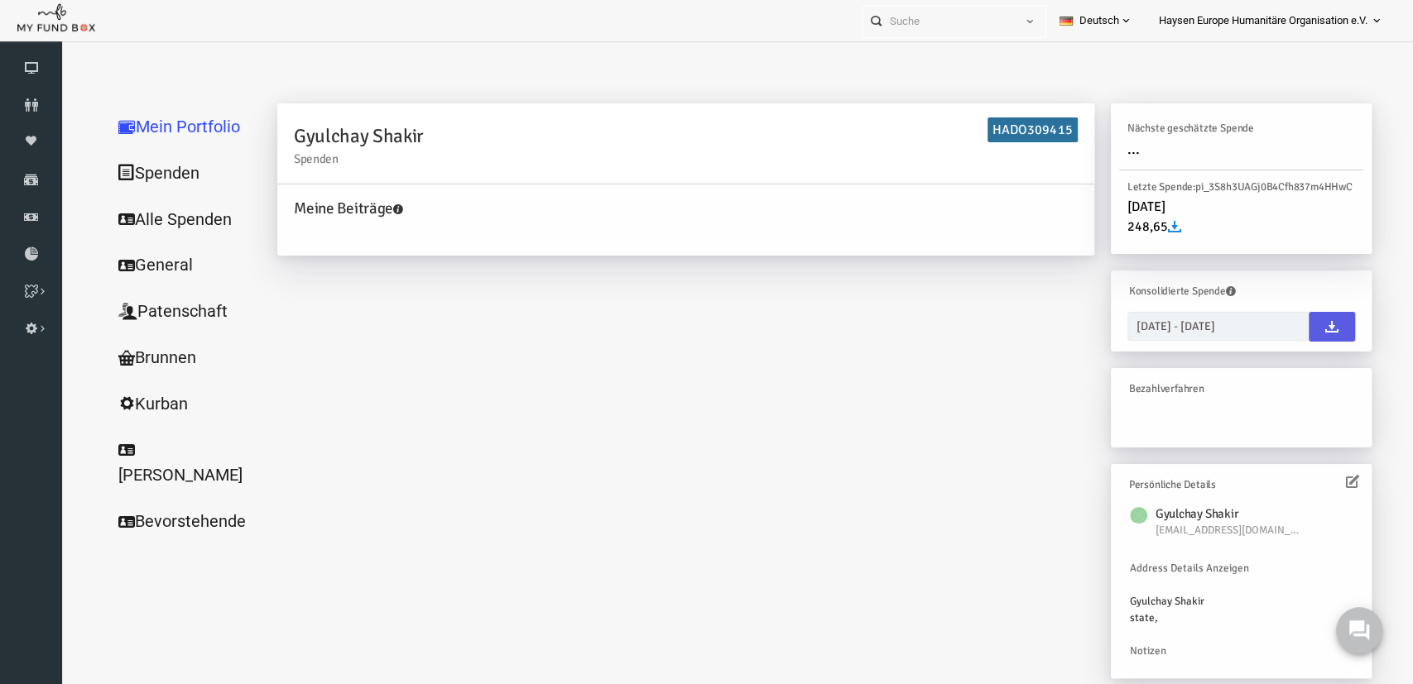
scroll to position [54, 0]
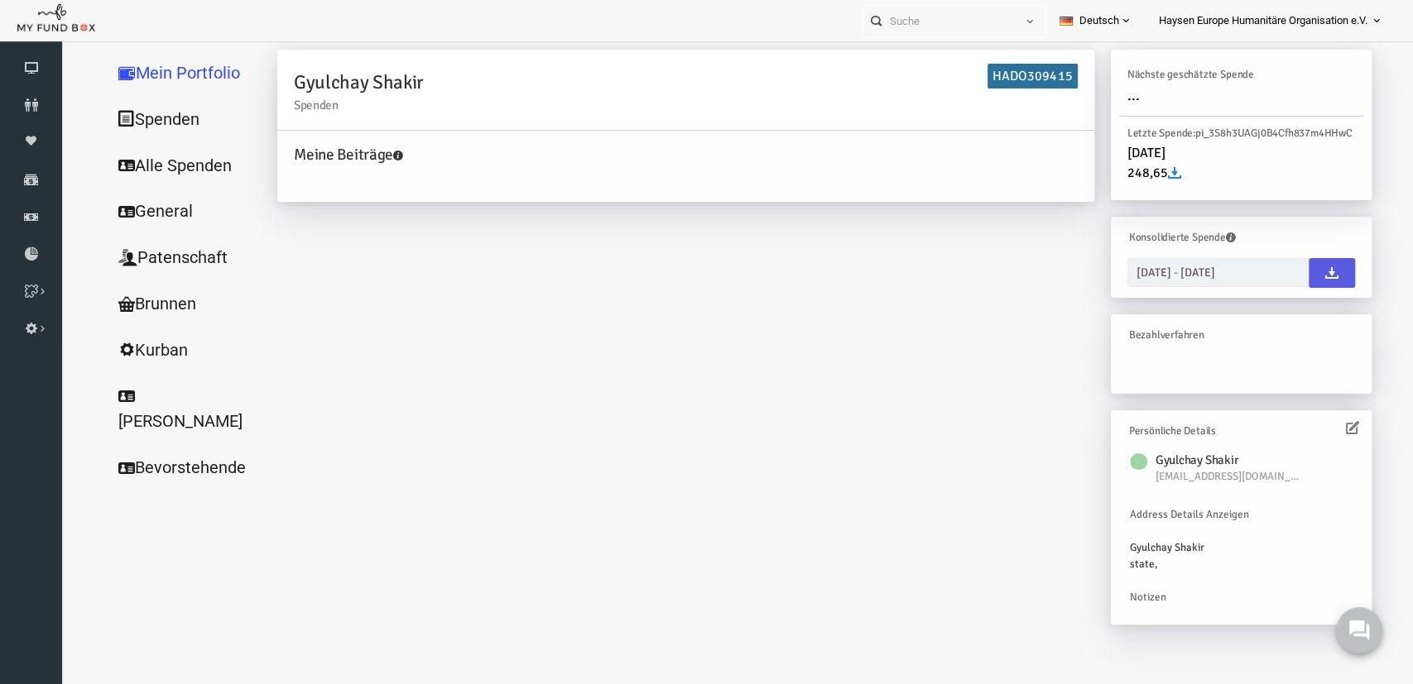
click at [1323, 426] on icon at bounding box center [1324, 427] width 13 height 13
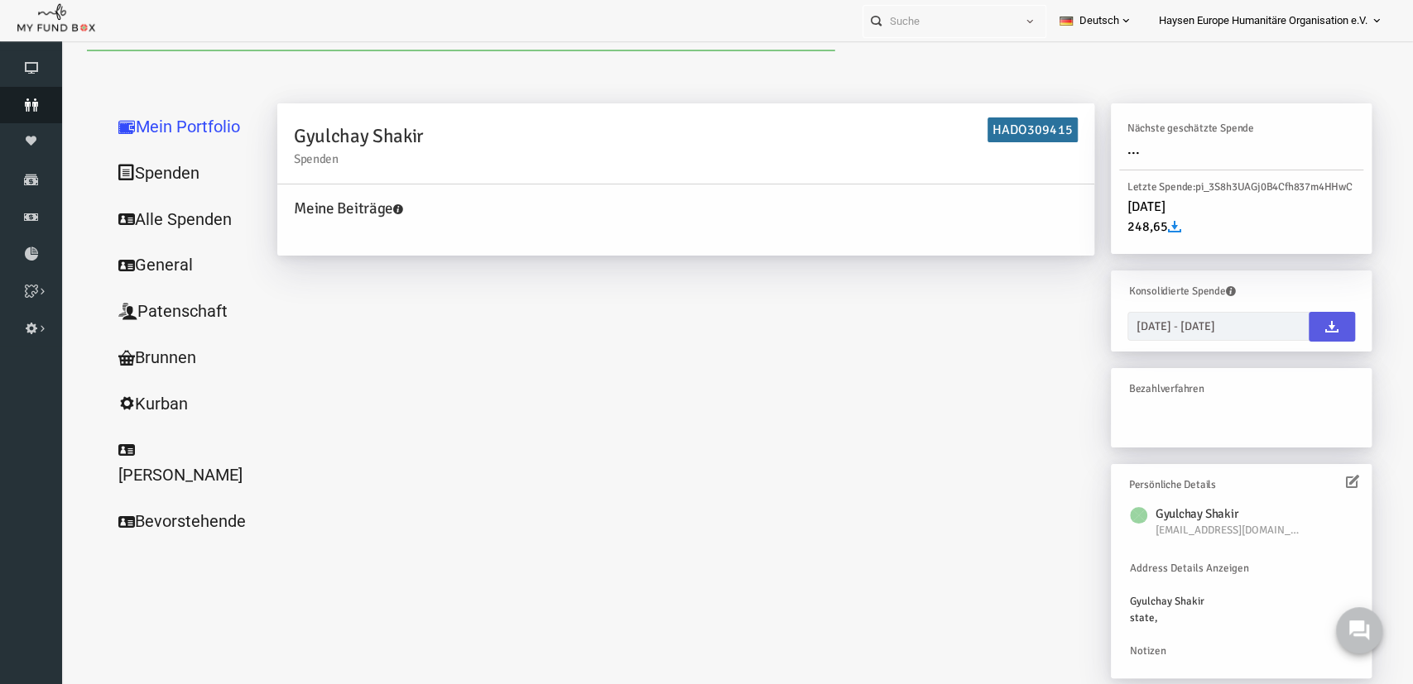
scroll to position [0, 0]
click at [31, 62] on icon at bounding box center [31, 67] width 62 height 13
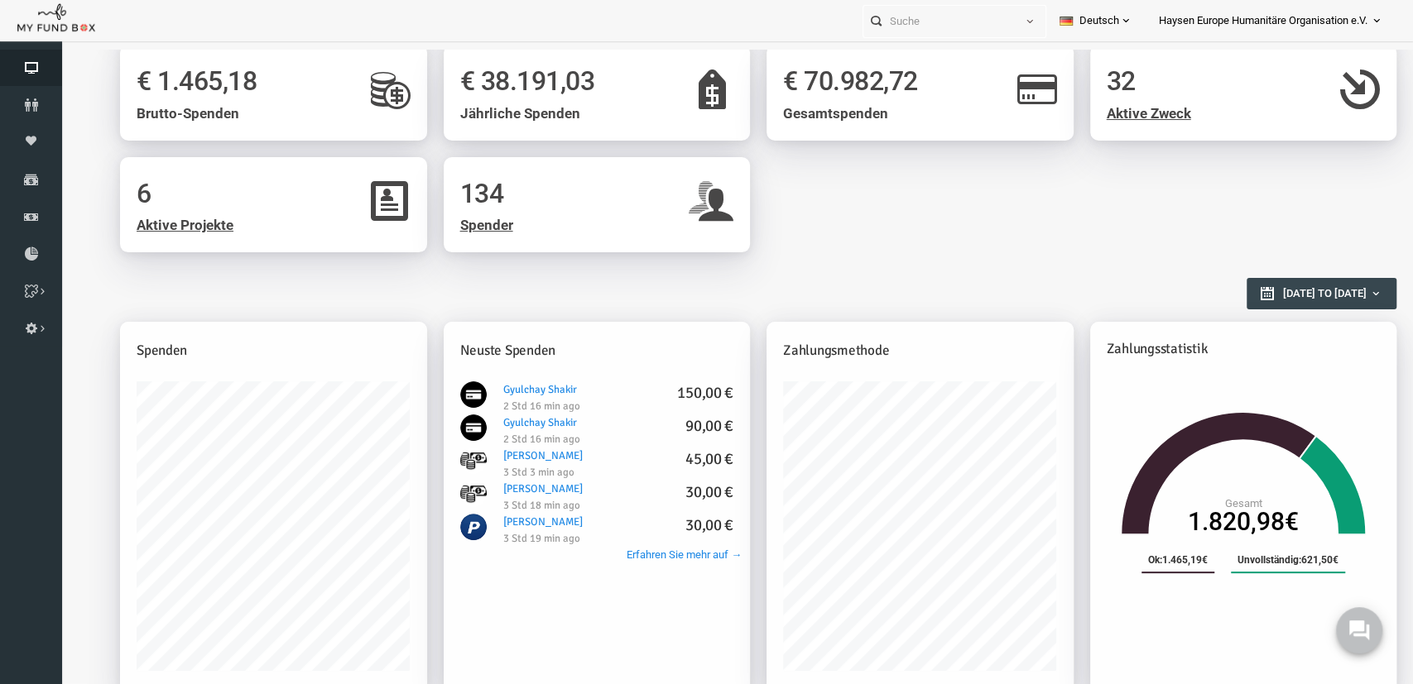
scroll to position [172, 0]
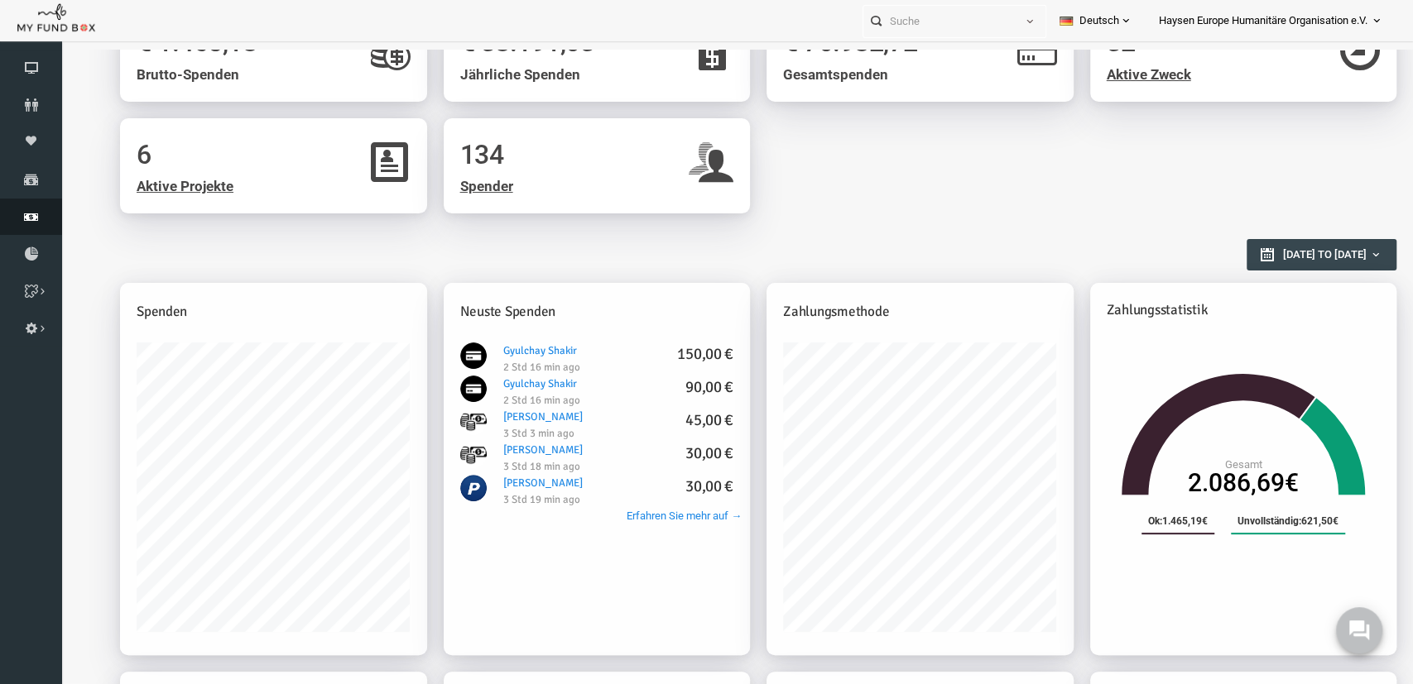
click at [31, 224] on link "Finanz" at bounding box center [31, 217] width 62 height 36
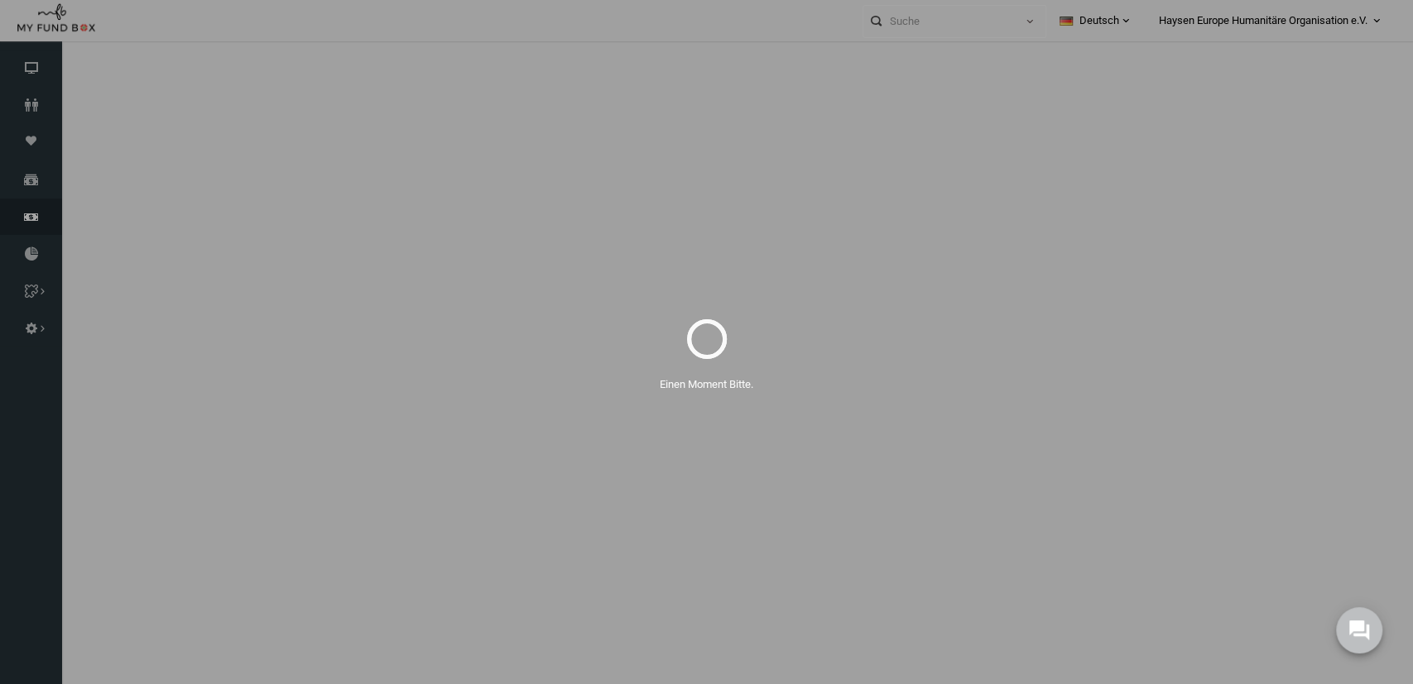
select select "100"
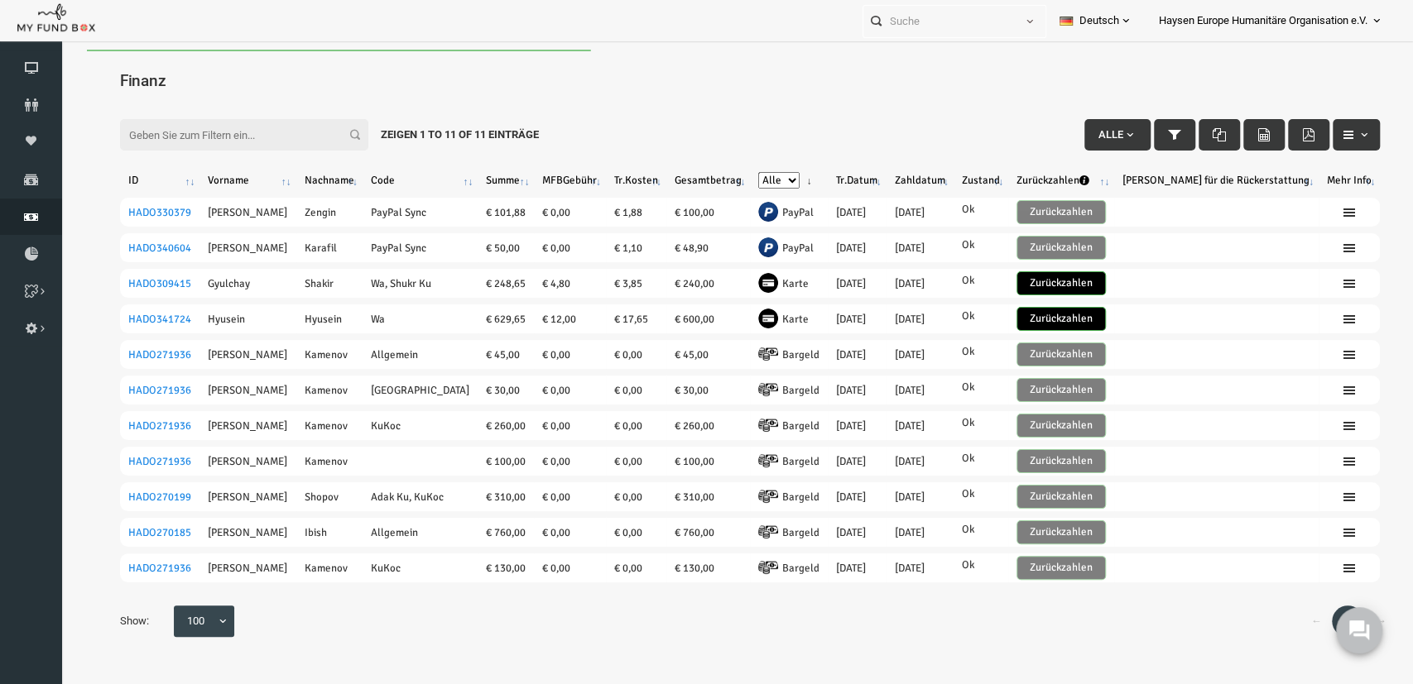
scroll to position [0, 0]
click at [823, 173] on th "Tr.Datum" at bounding box center [829, 181] width 58 height 22
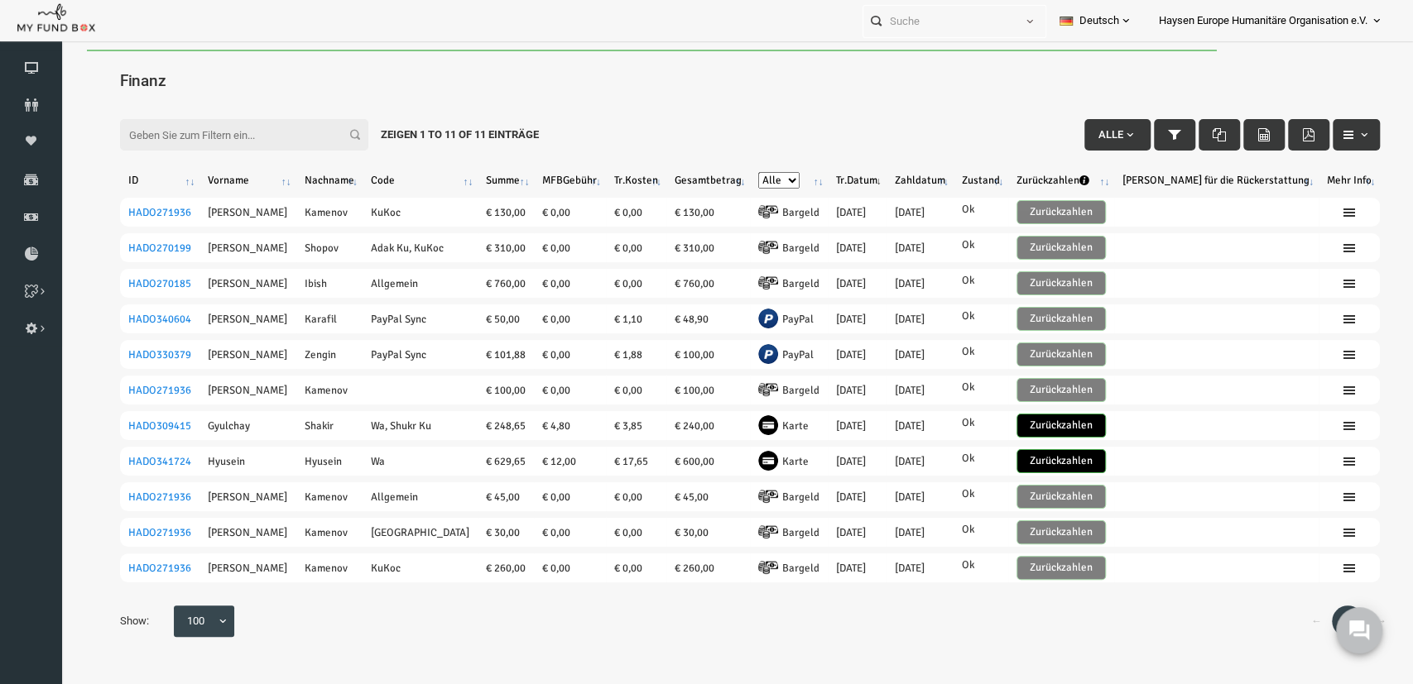
click at [833, 178] on th "Tr.Datum" at bounding box center [829, 181] width 58 height 22
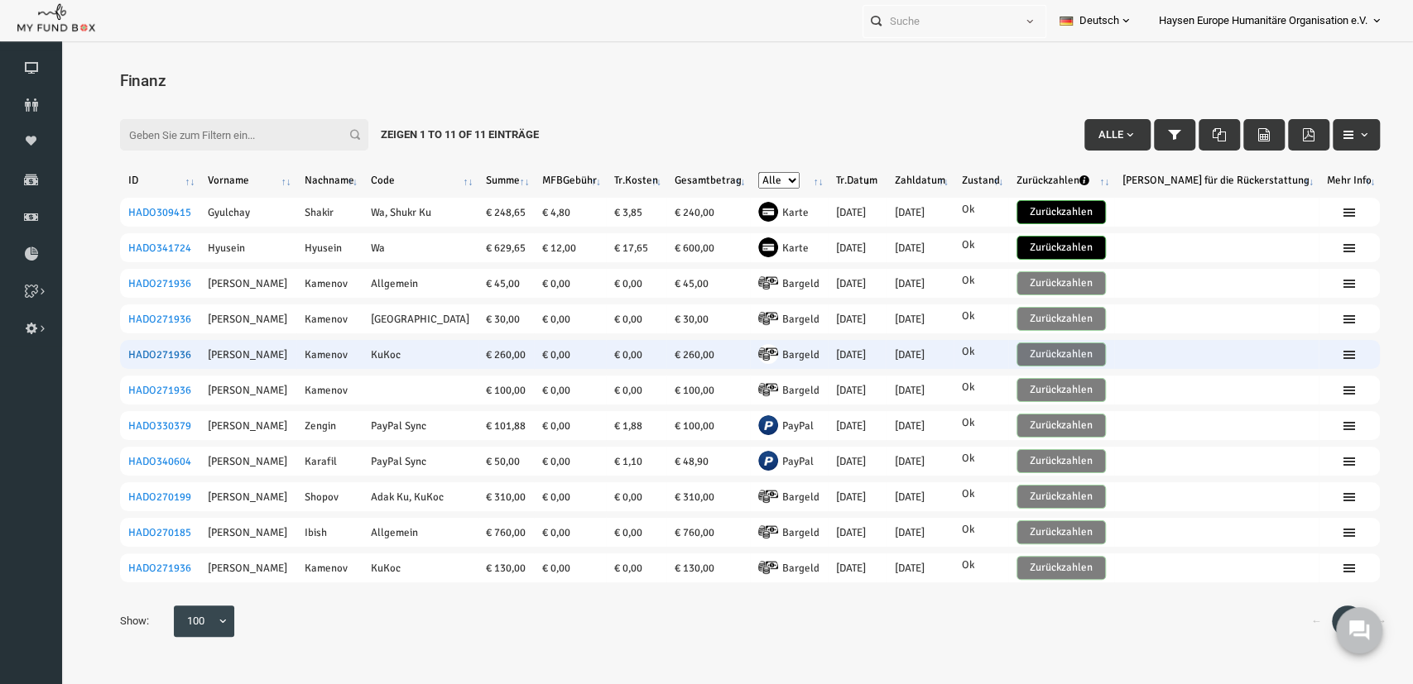
click at [151, 352] on link "HADO271936" at bounding box center [132, 354] width 63 height 13
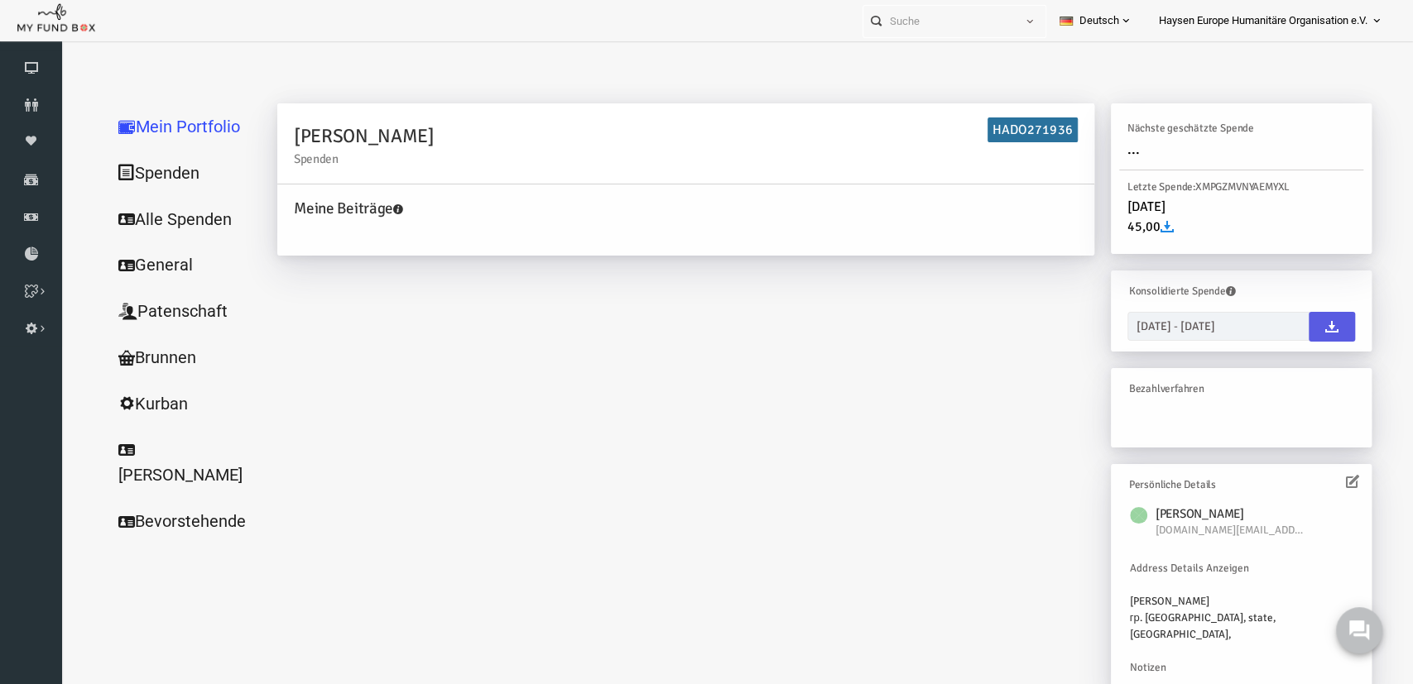
click at [149, 393] on link "Kurban" at bounding box center [159, 404] width 166 height 47
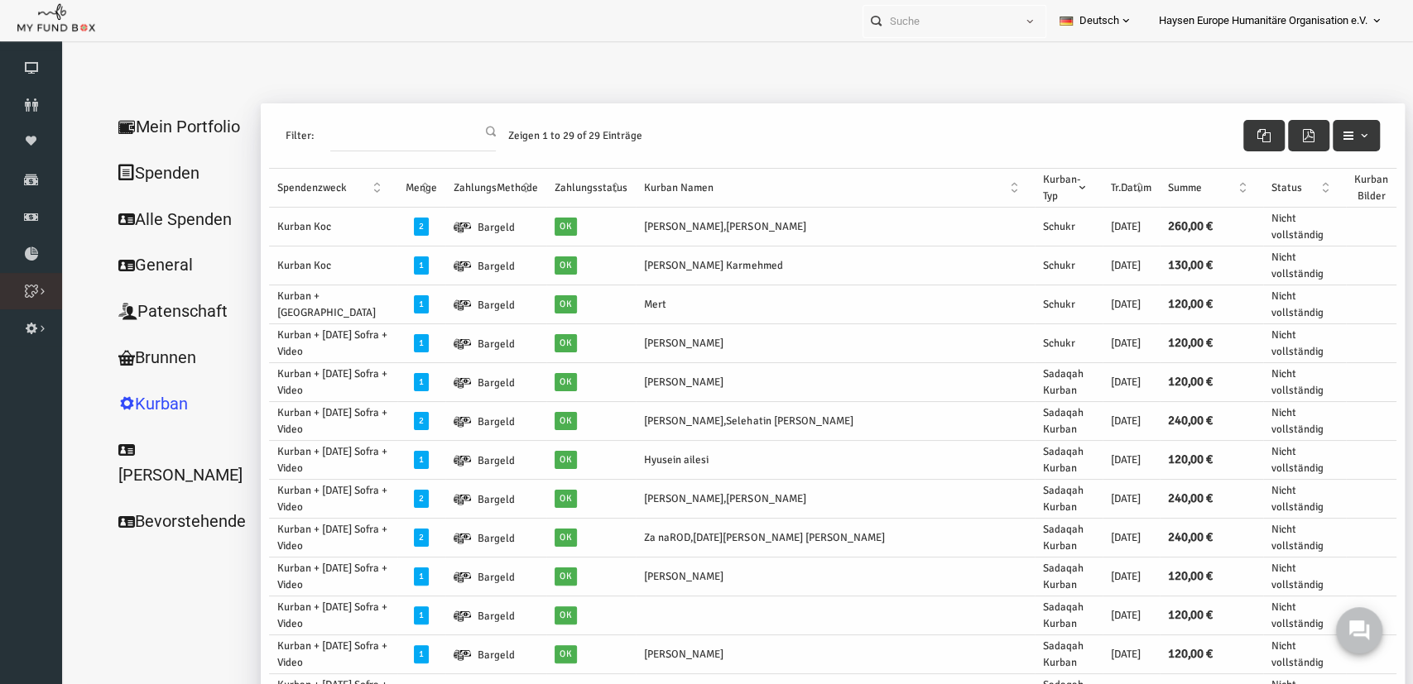
click at [0, 0] on icon at bounding box center [0, 0] width 0 height 0
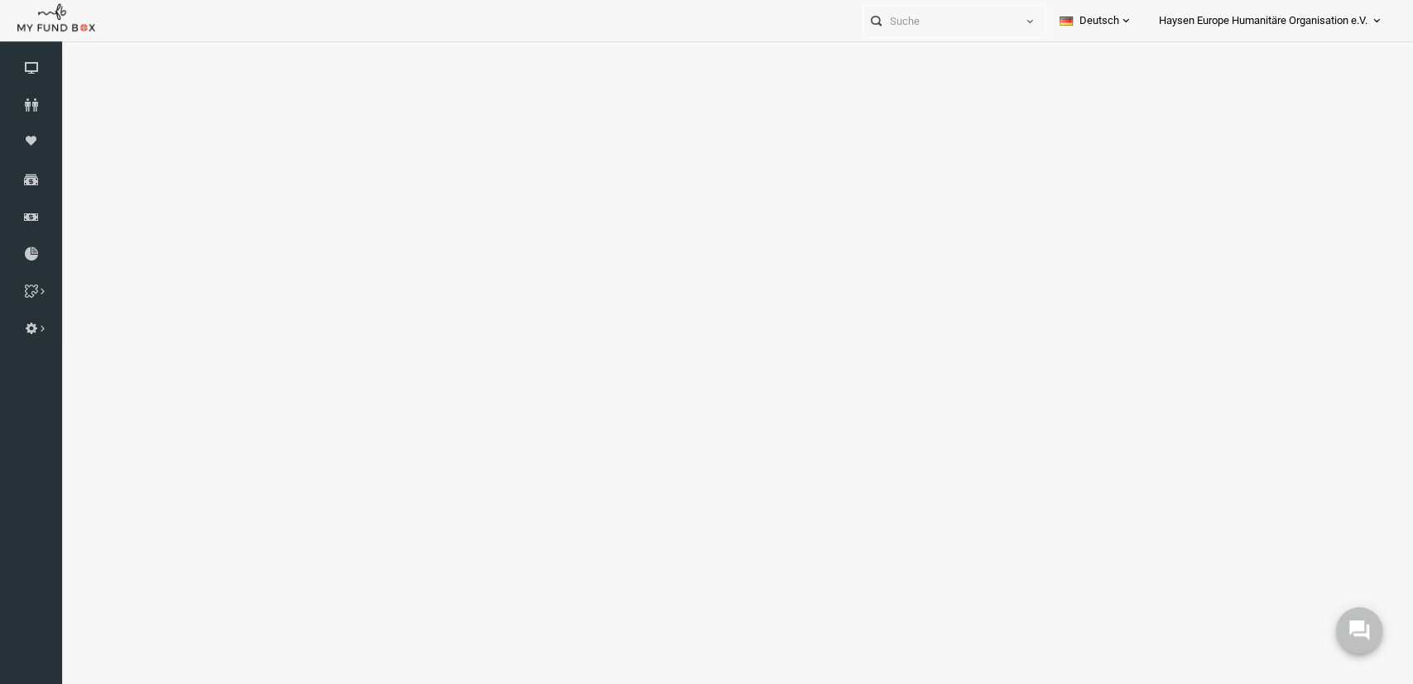
select select "100"
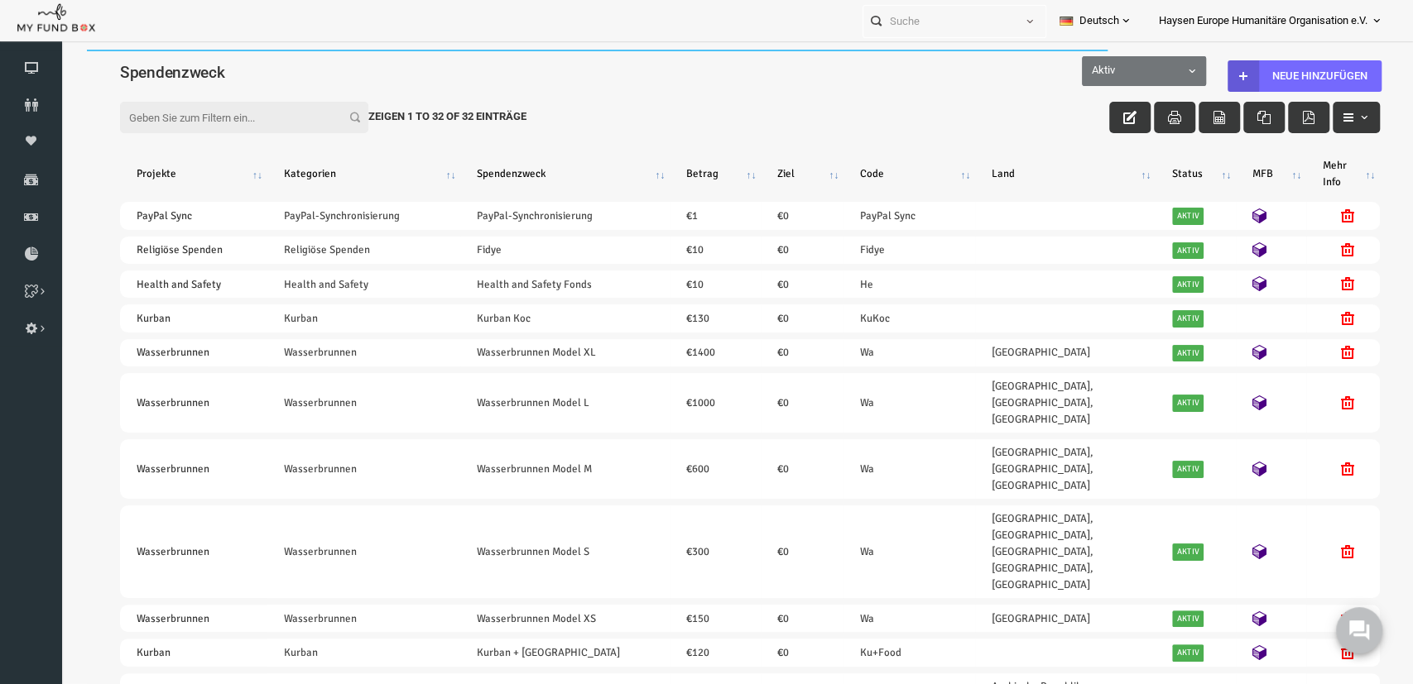
click at [260, 110] on input "Filter:" at bounding box center [217, 117] width 248 height 31
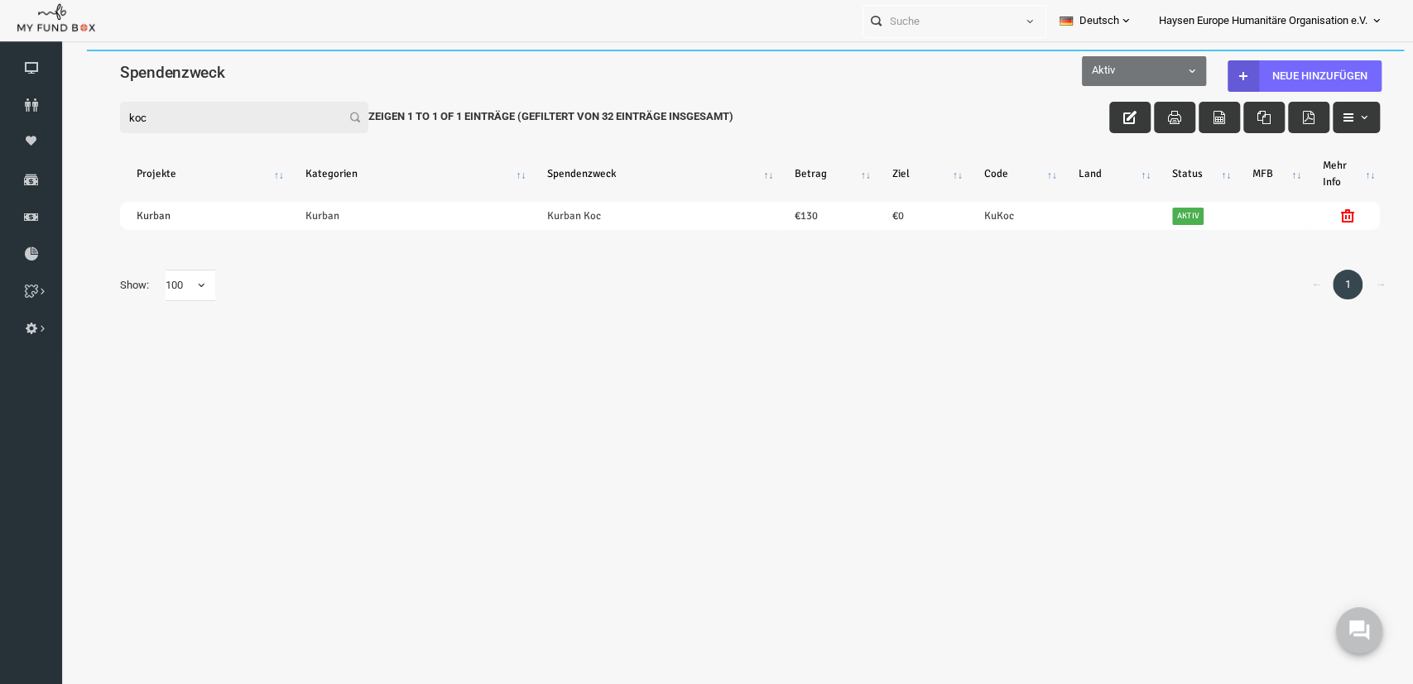
type input "koc"
click at [1107, 102] on div "Filter: koc Zeigen 1 to 1 of 1 Einträge (Gefiltert von 32 Einträge insgesamt)" at bounding box center [722, 101] width 1293 height 51
click at [1107, 108] on button "button" at bounding box center [1102, 117] width 41 height 31
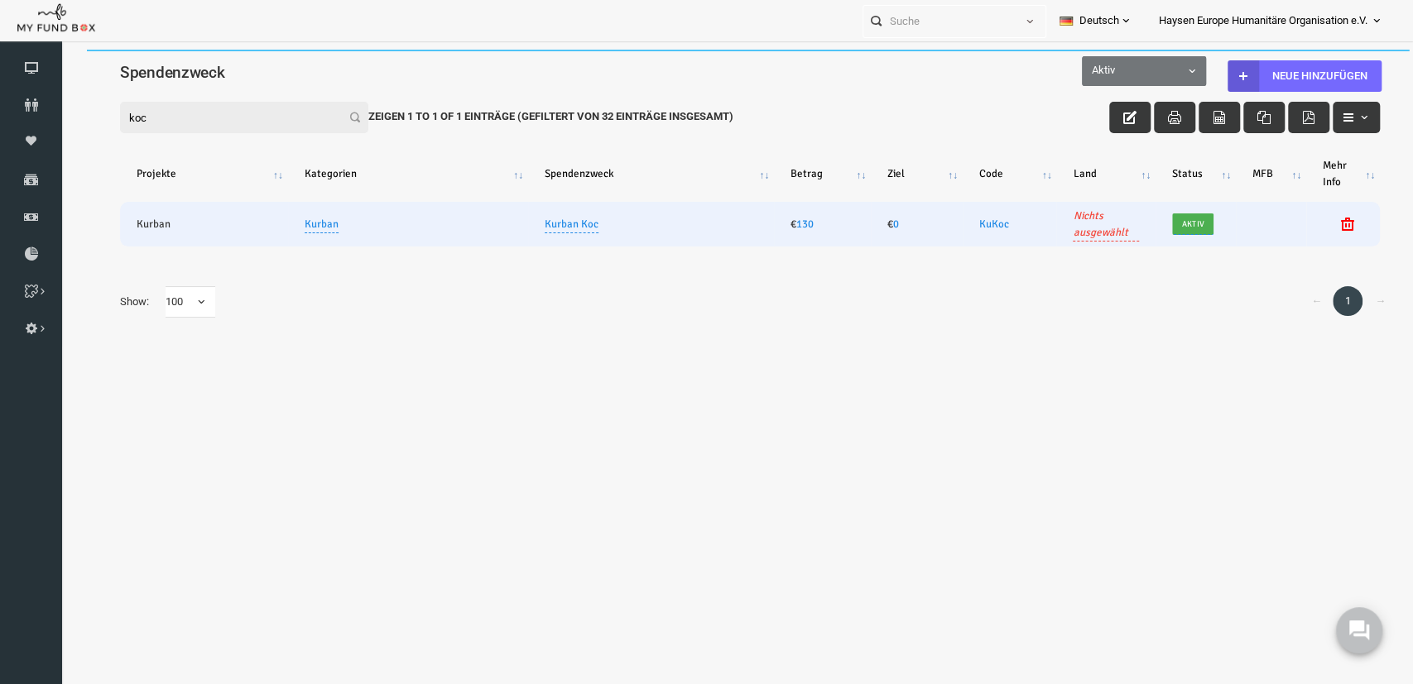
click at [1172, 221] on span "Aktiv" at bounding box center [1166, 224] width 32 height 17
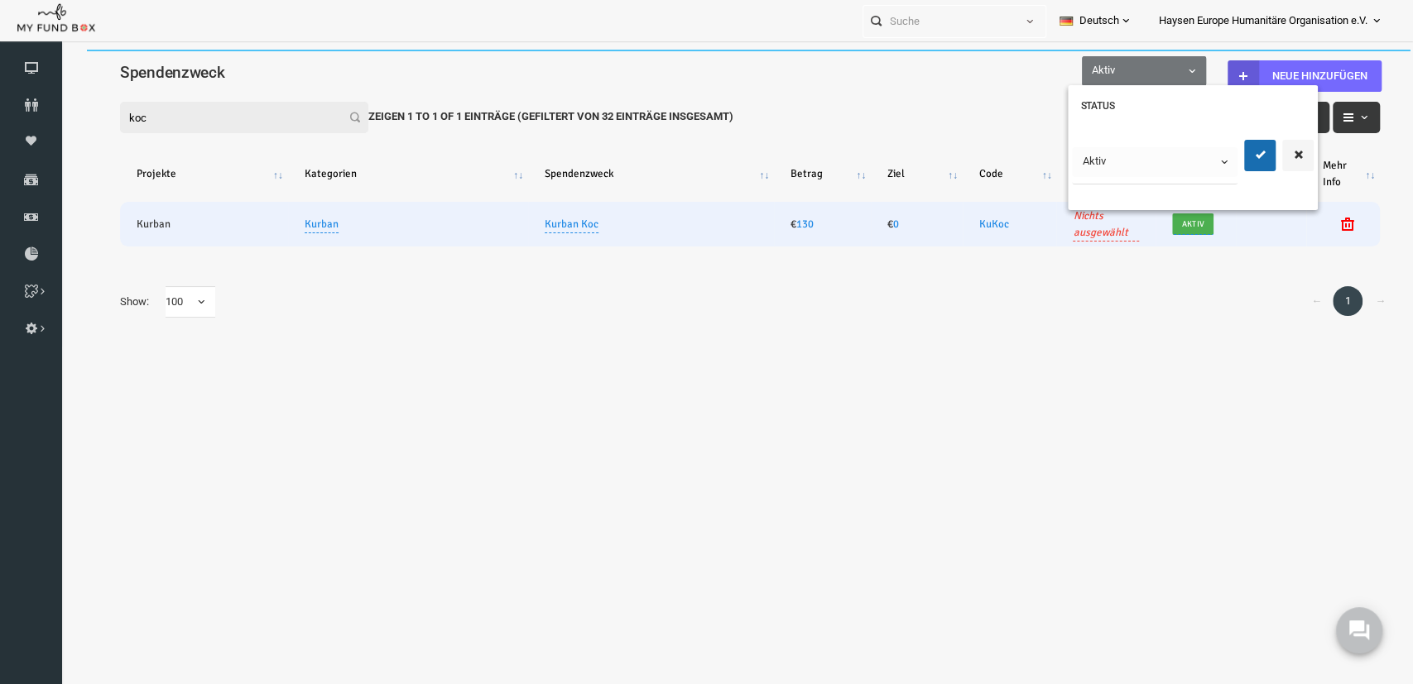
click at [1188, 165] on body "Spender nicht gefunden Patenschaft nicht gefunden Partner nicht gefunden !!!! B…" at bounding box center [723, 392] width 1326 height 684
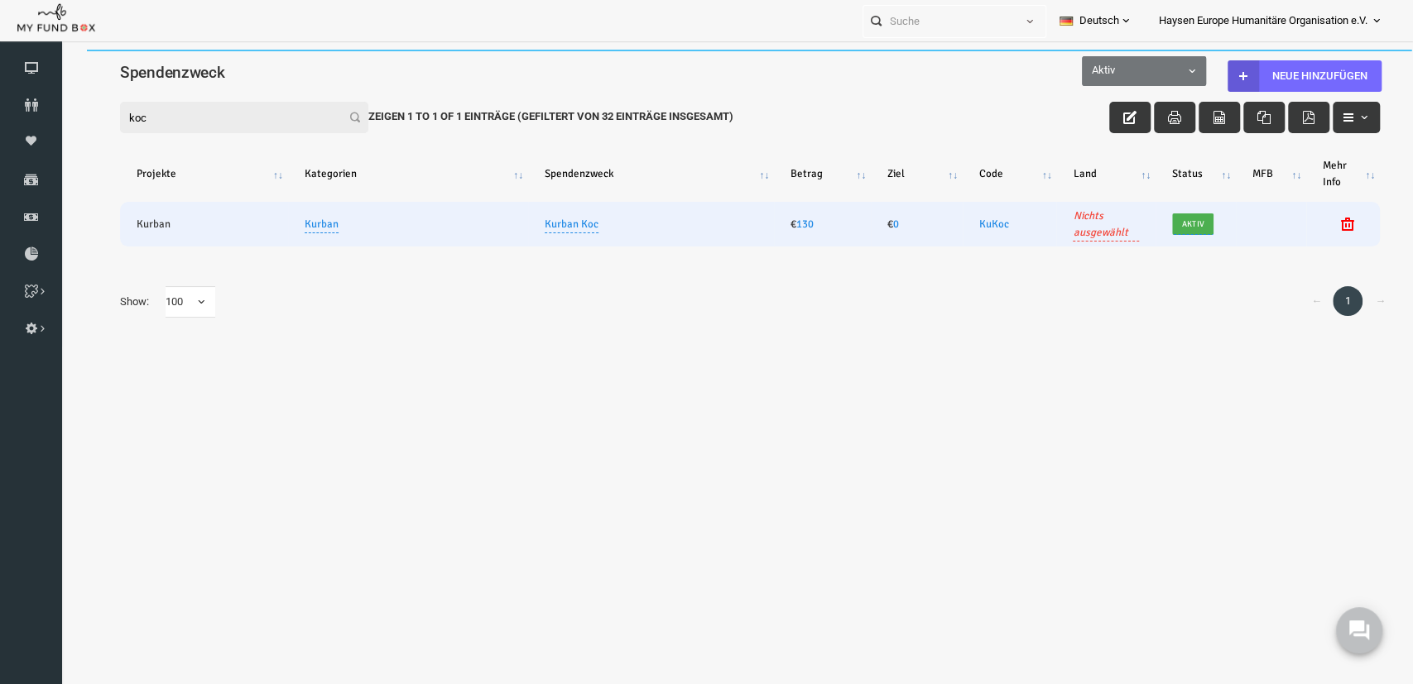
click at [1166, 228] on span "Aktiv" at bounding box center [1166, 224] width 32 height 17
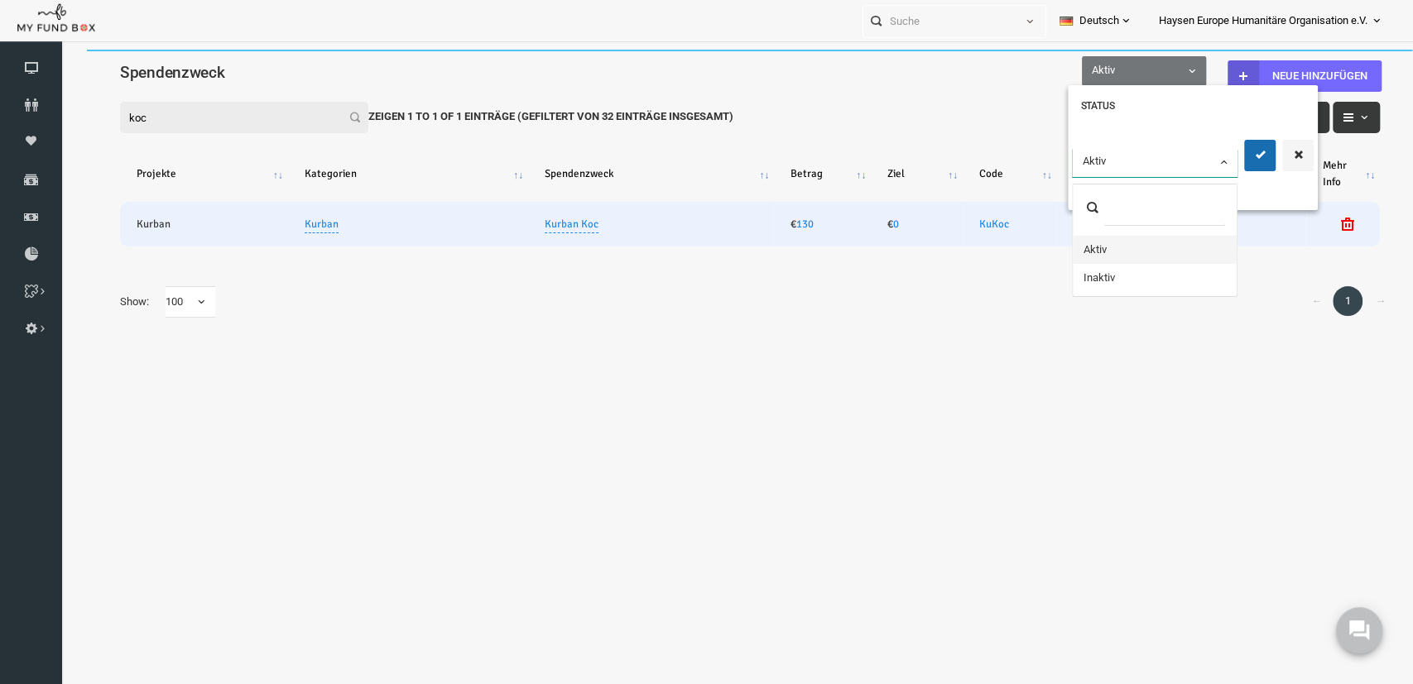
click at [1191, 162] on body "Spender nicht gefunden Patenschaft nicht gefunden Partner nicht gefunden !!!! B…" at bounding box center [723, 392] width 1326 height 684
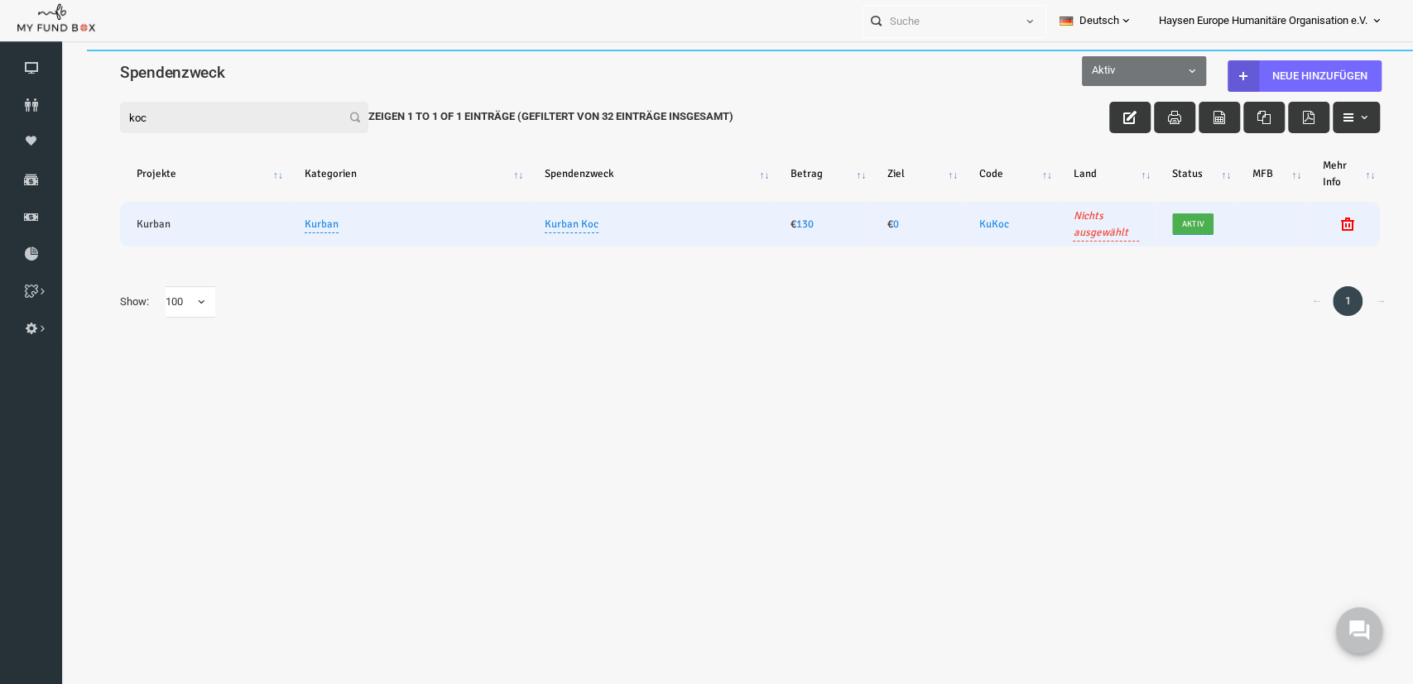
click at [1165, 357] on div "Filter: koc Zeigen 1 to 1 of 1 Einträge (Gefiltert von 32 Einträge insgesamt) P…" at bounding box center [723, 221] width 1326 height 291
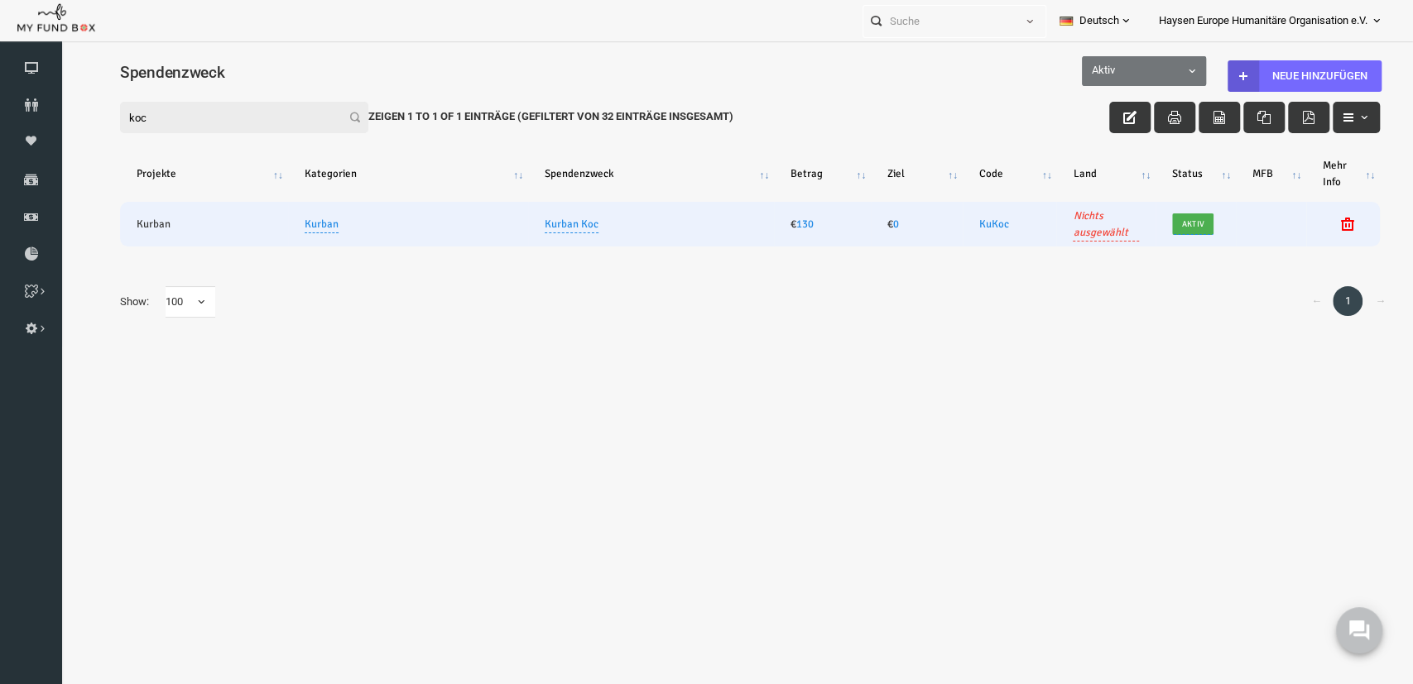
click at [551, 485] on body "Spender nicht gefunden Patenschaft nicht gefunden Partner nicht gefunden !!!! B…" at bounding box center [723, 392] width 1326 height 684
click at [851, 480] on body "Spender nicht gefunden Patenschaft nicht gefunden Partner nicht gefunden !!!! B…" at bounding box center [723, 392] width 1326 height 684
click at [33, 86] on ul "Dashboard Spender Moneypool Spenden Finanz Berichte herunterladen Projekt & Spe…" at bounding box center [31, 198] width 62 height 297
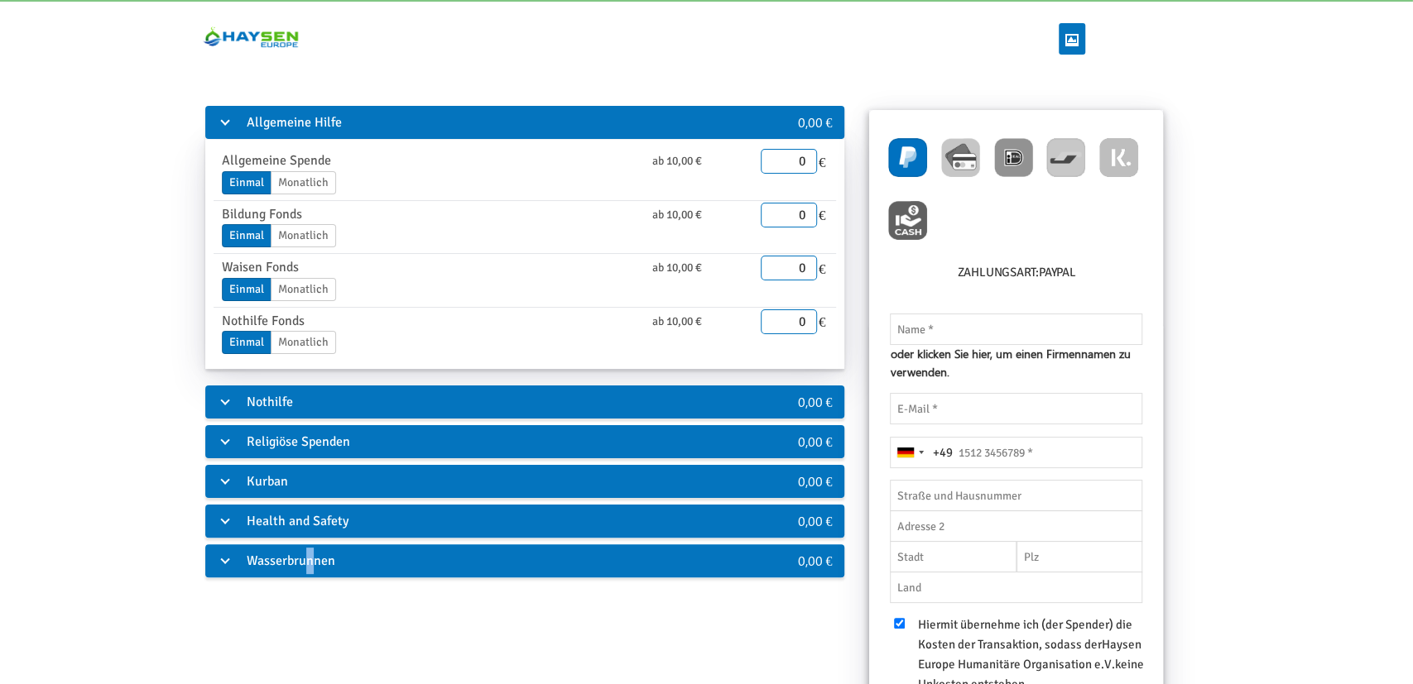
click at [310, 571] on div "Wasserbrunnen" at bounding box center [471, 561] width 533 height 33
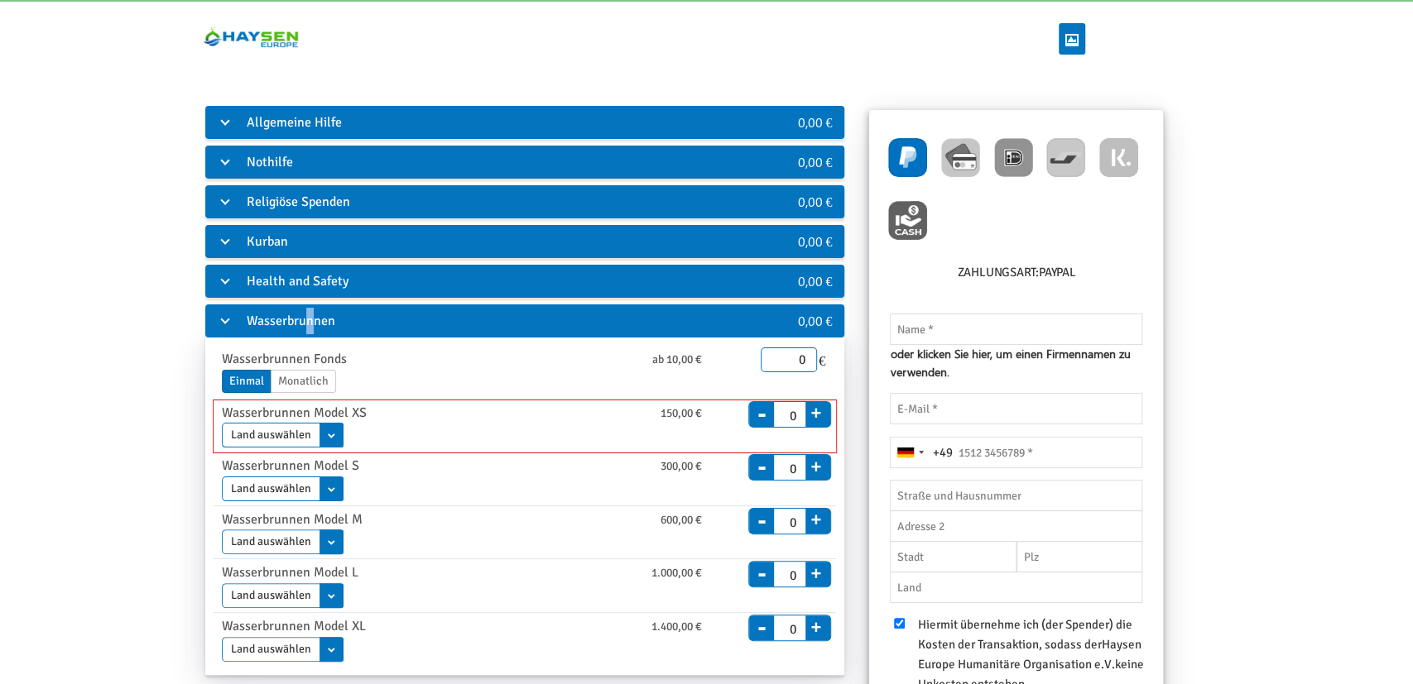
click at [332, 434] on select "Land auswählen [GEOGRAPHIC_DATA]" at bounding box center [283, 435] width 122 height 25
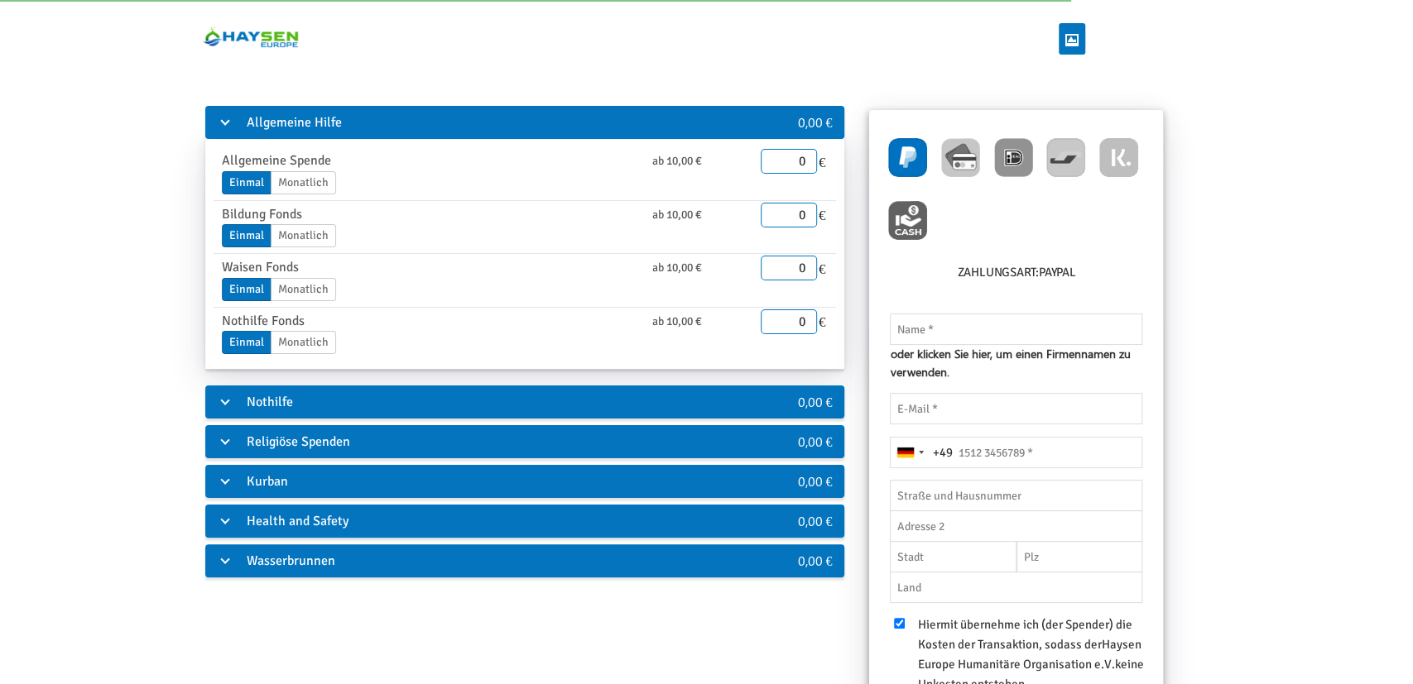
click at [286, 482] on div "Kurban" at bounding box center [471, 481] width 533 height 33
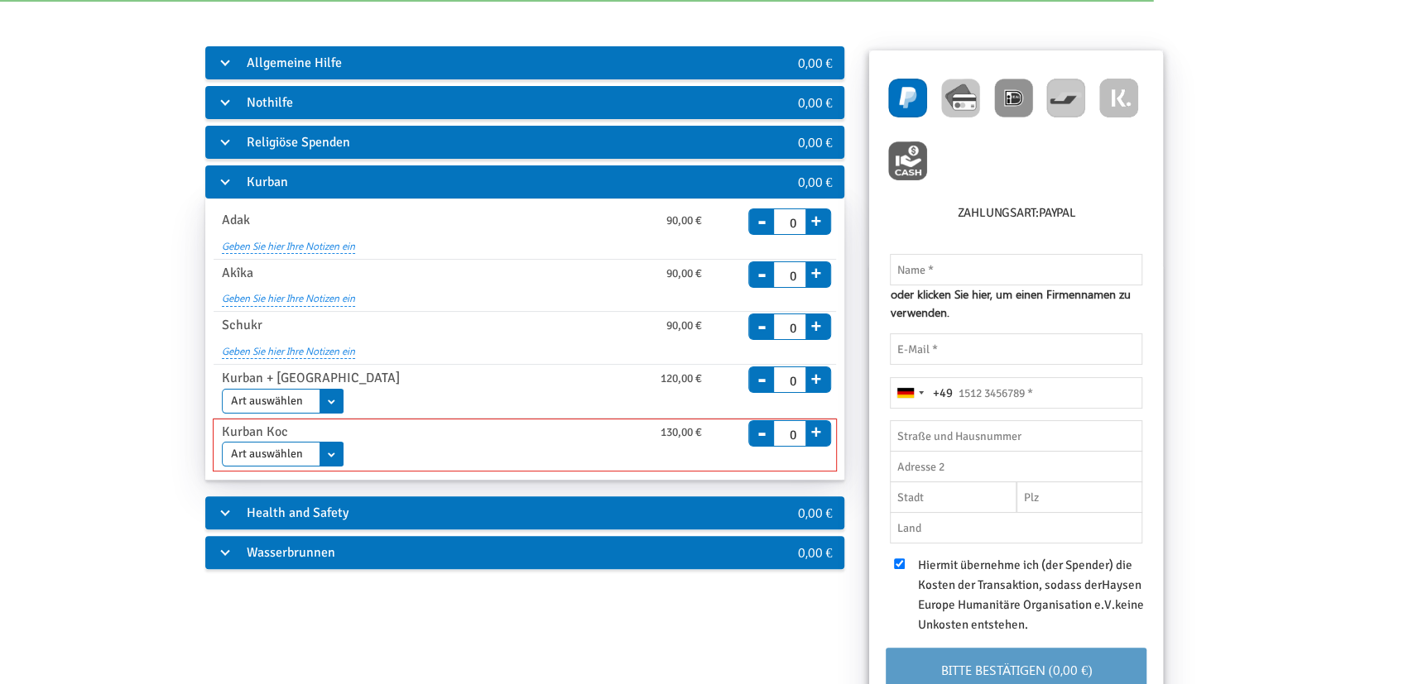
scroll to position [86, 0]
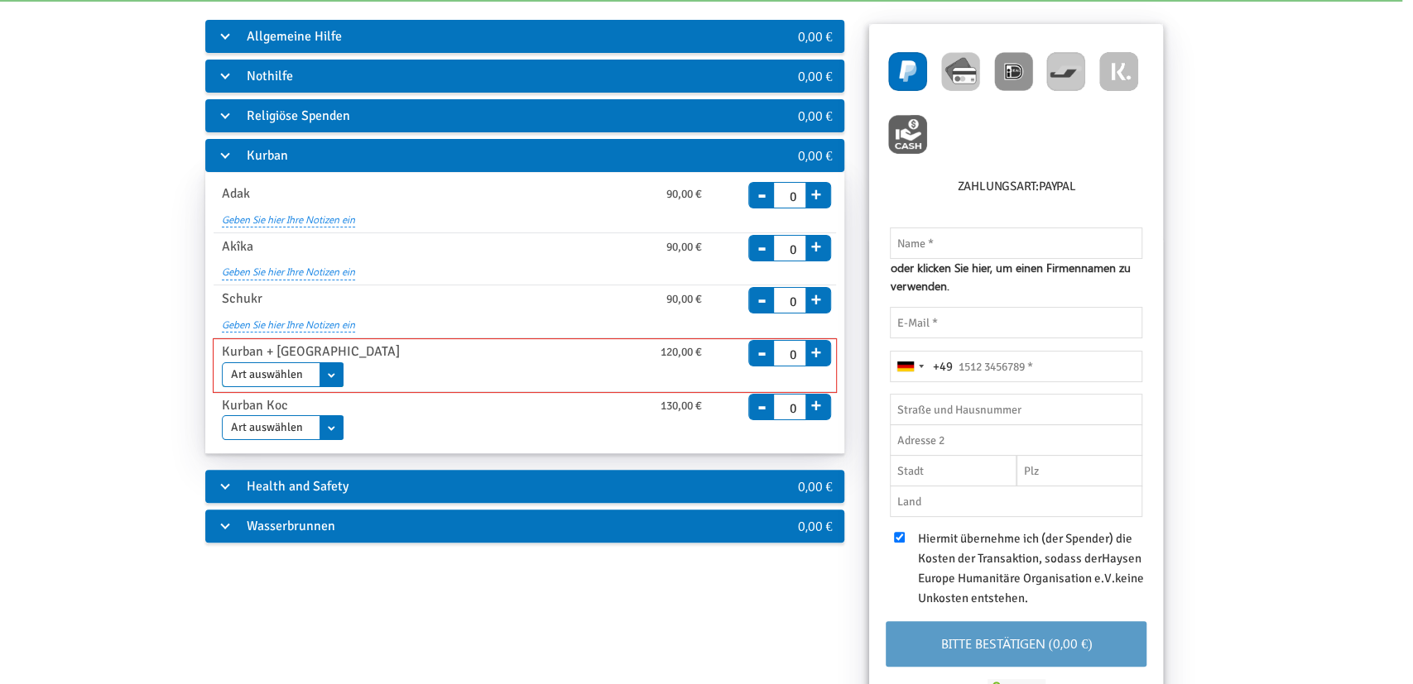
click at [329, 363] on select "Art auswählen Adak (Nadhr) Akika Schukr" at bounding box center [283, 375] width 122 height 25
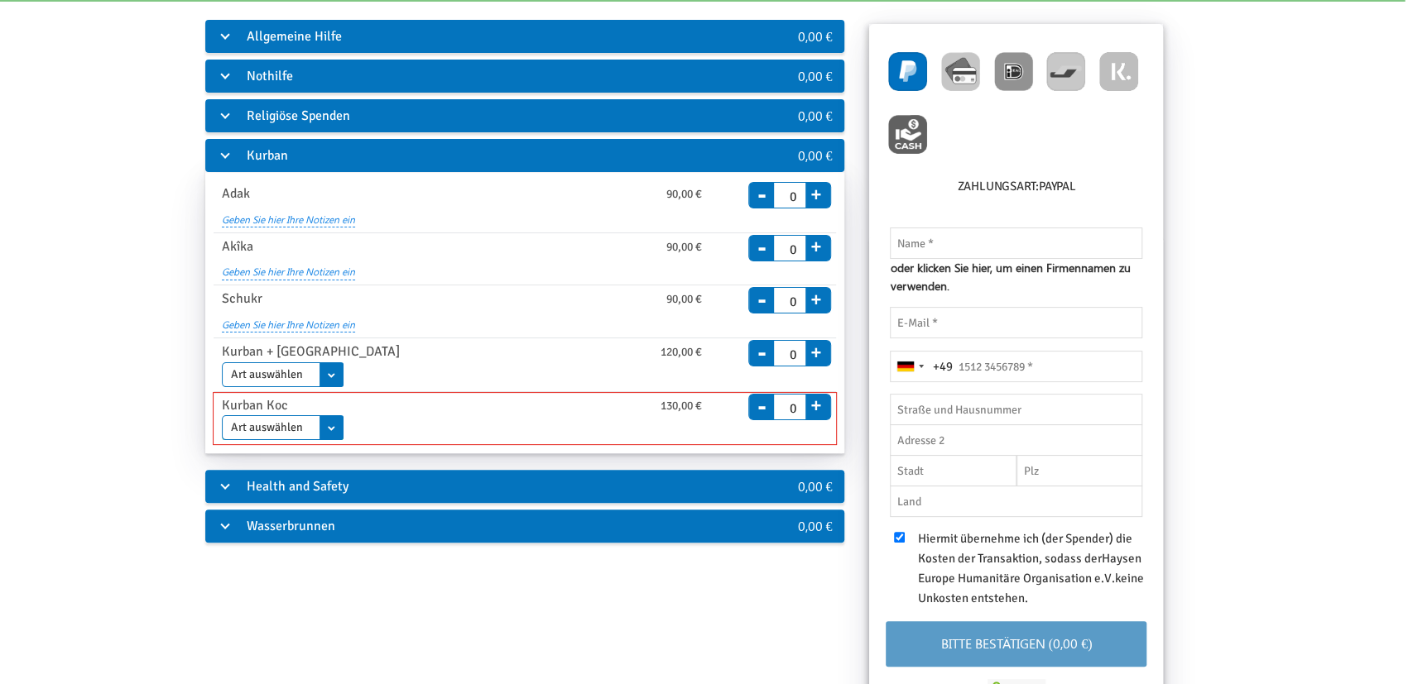
click at [222, 415] on select "Art auswählen Adak (Nadhr) Akika Schukr" at bounding box center [283, 427] width 122 height 25
click at [322, 425] on select "Art auswählen Adak (Nadhr) Akika Schukr" at bounding box center [283, 427] width 122 height 25
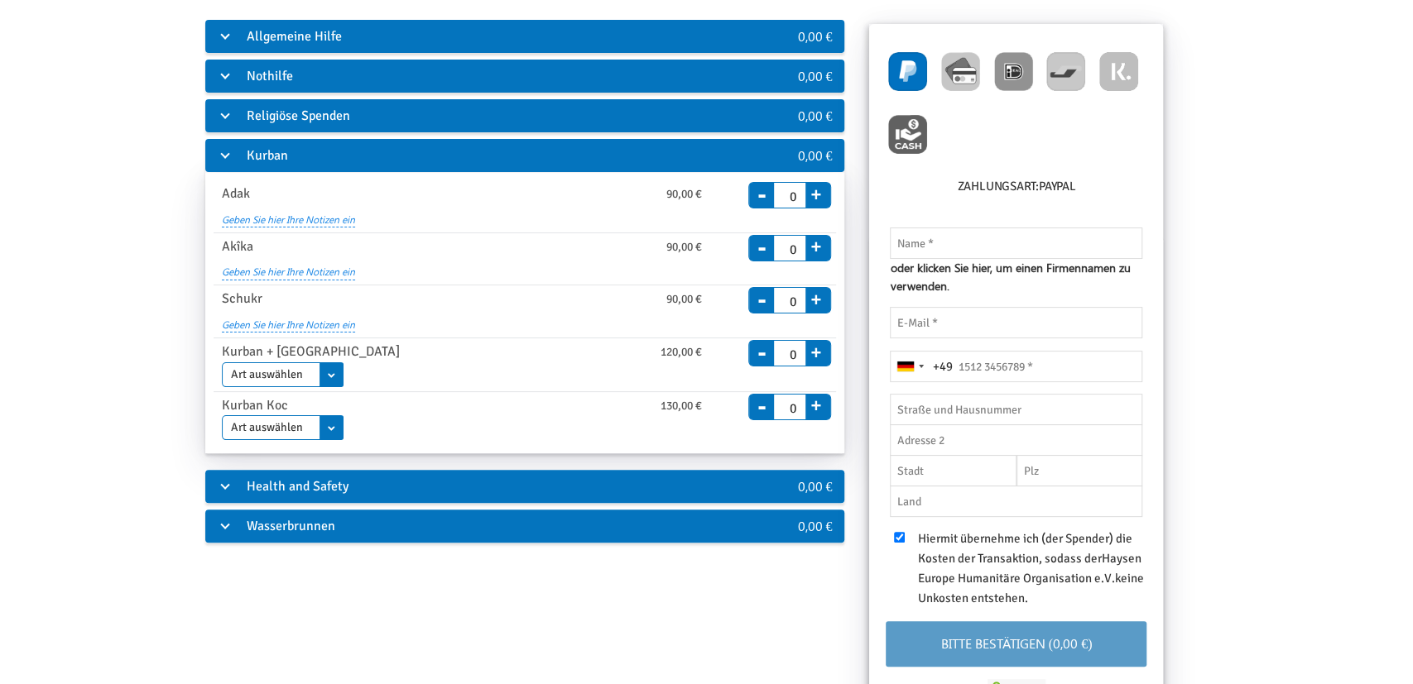
click at [529, 622] on div "Allgemeine Hilfe 0,00 € Allgemeine Spende ab 10,00 € Einmal Monatlich Enddatum …" at bounding box center [706, 408] width 1328 height 782
click at [292, 359] on div "Kurban + [GEOGRAPHIC_DATA]" at bounding box center [379, 352] width 340 height 21
click at [317, 372] on select "Art auswählen Adak (Nadhr) Akika Schukr" at bounding box center [283, 375] width 122 height 25
click at [488, 623] on div "Allgemeine Hilfe 0,00 € Allgemeine Spende ab 10,00 € Einmal Monatlich Enddatum …" at bounding box center [706, 408] width 1328 height 782
